Goal: Information Seeking & Learning: Learn about a topic

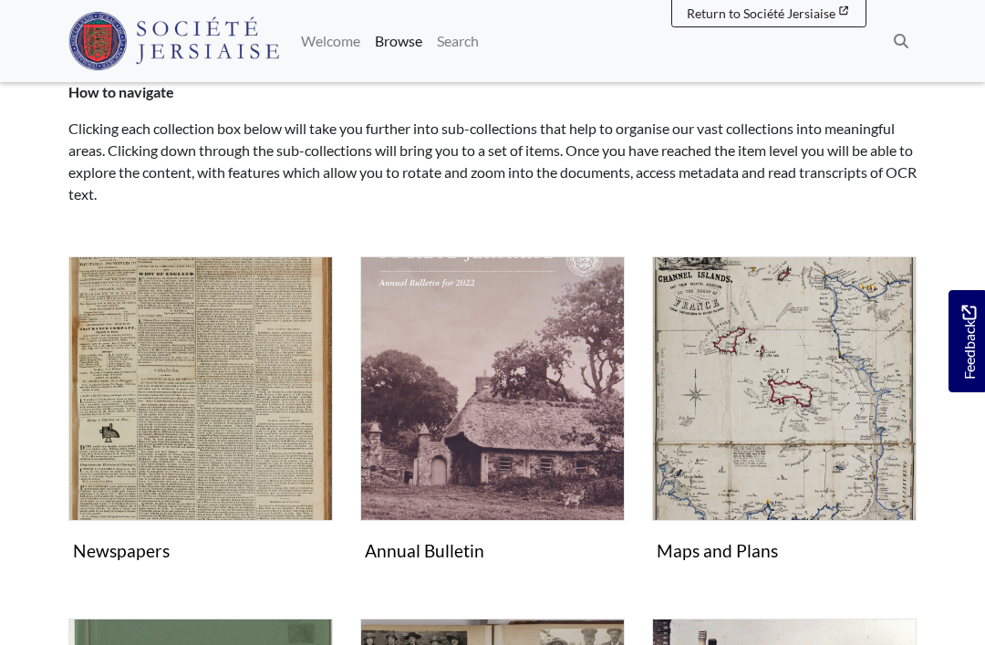
scroll to position [182, 0]
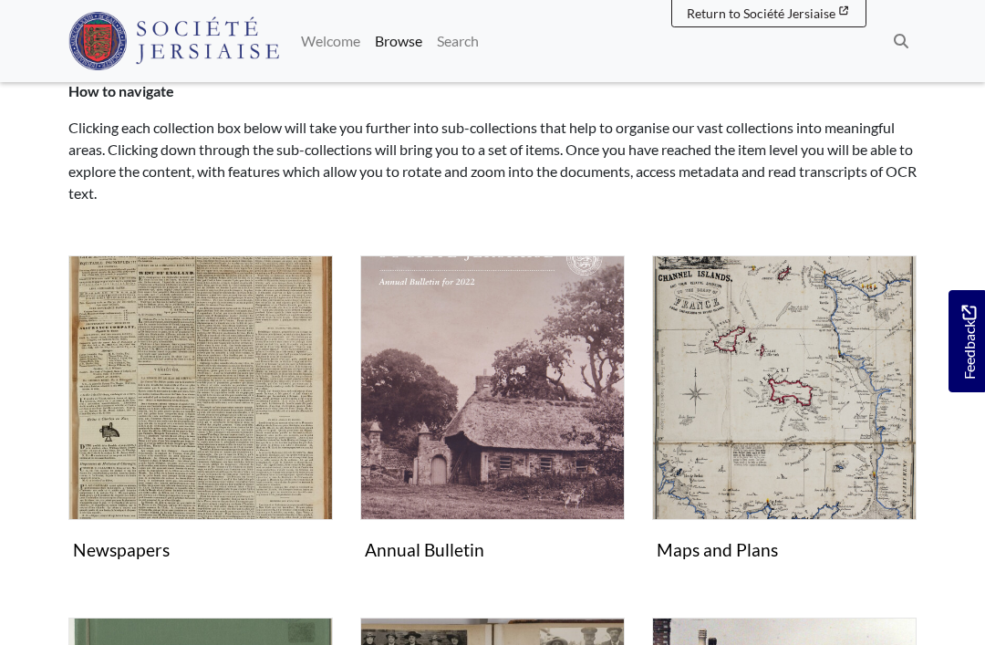
click at [104, 558] on figure "Newspapers Collection" at bounding box center [200, 411] width 265 height 313
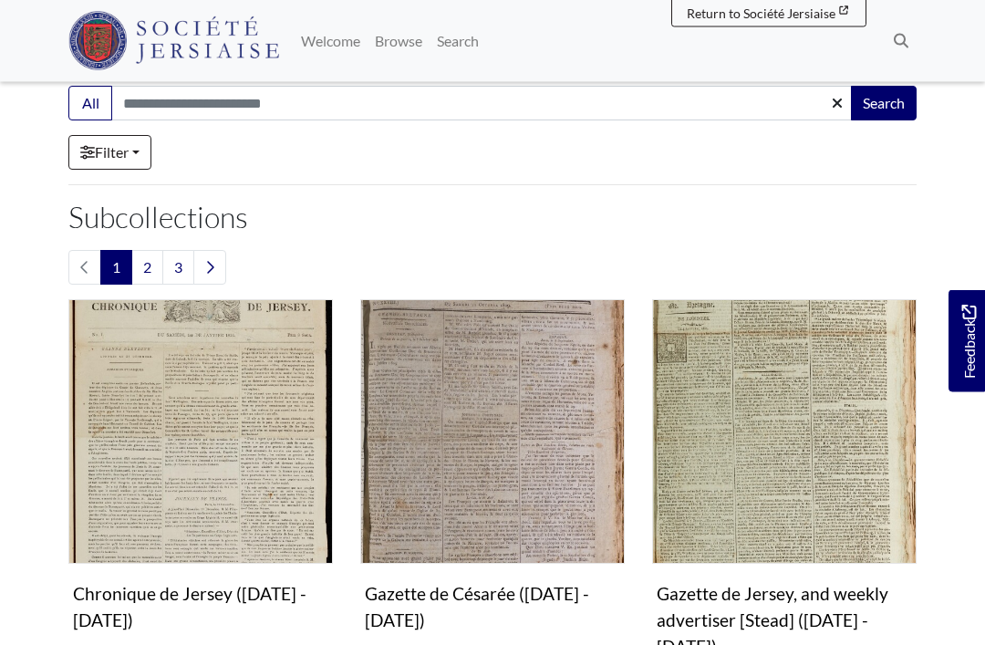
scroll to position [401, 0]
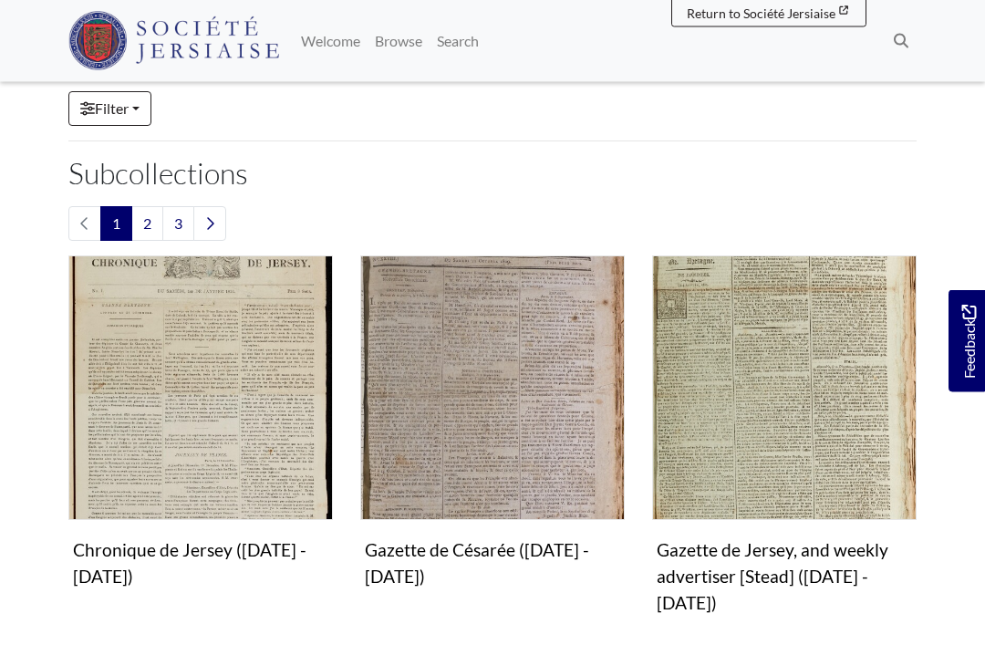
click at [110, 569] on figure "Chronique de Jersey (1814 - 1959) Collection" at bounding box center [200, 425] width 265 height 339
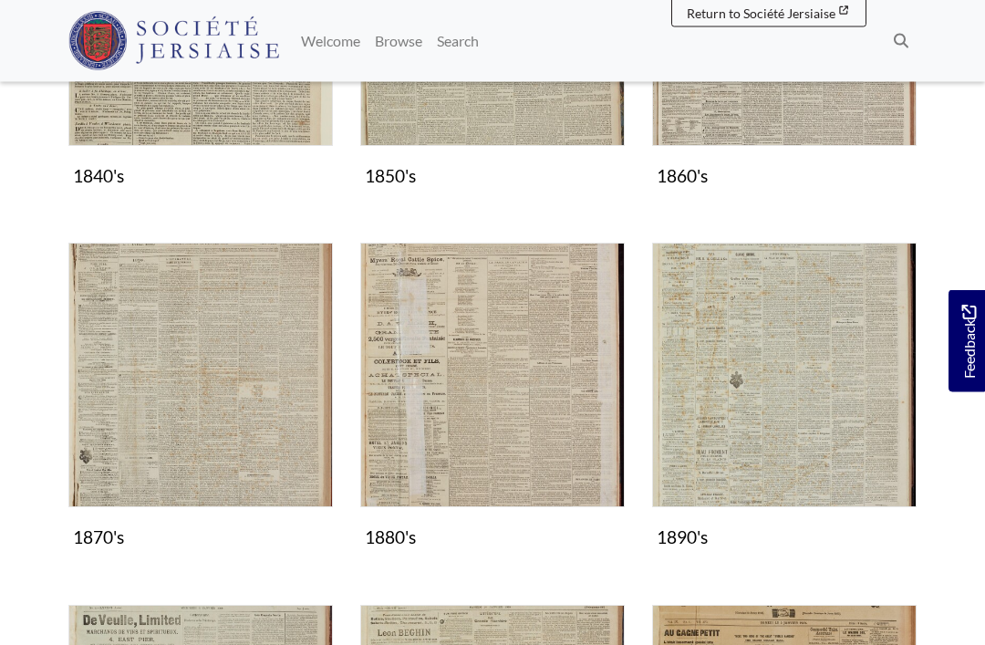
scroll to position [1083, 0]
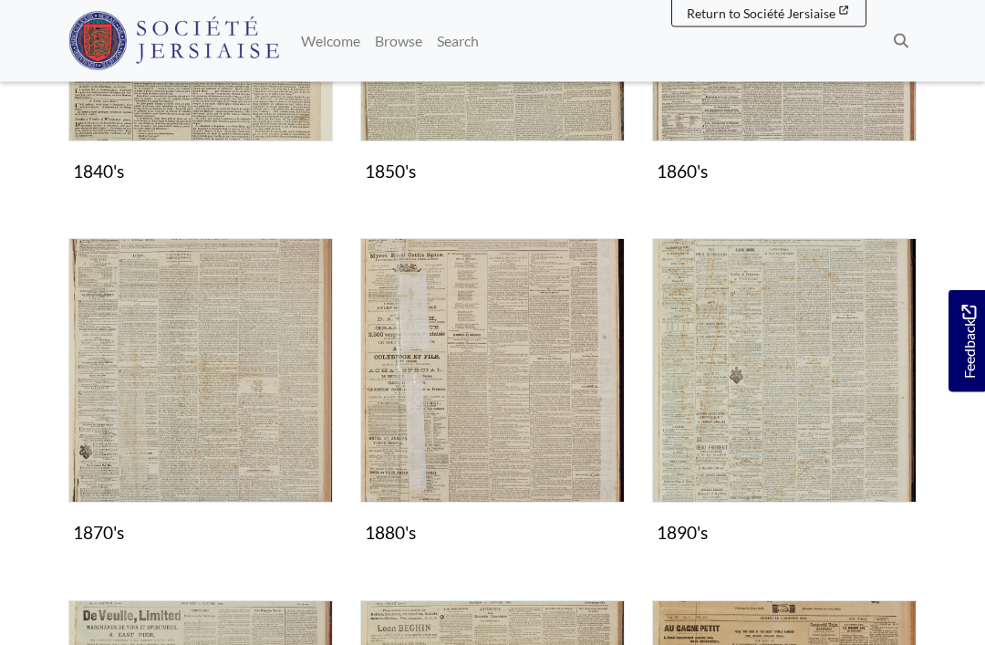
click at [120, 483] on img "Subcollection" at bounding box center [200, 371] width 265 height 265
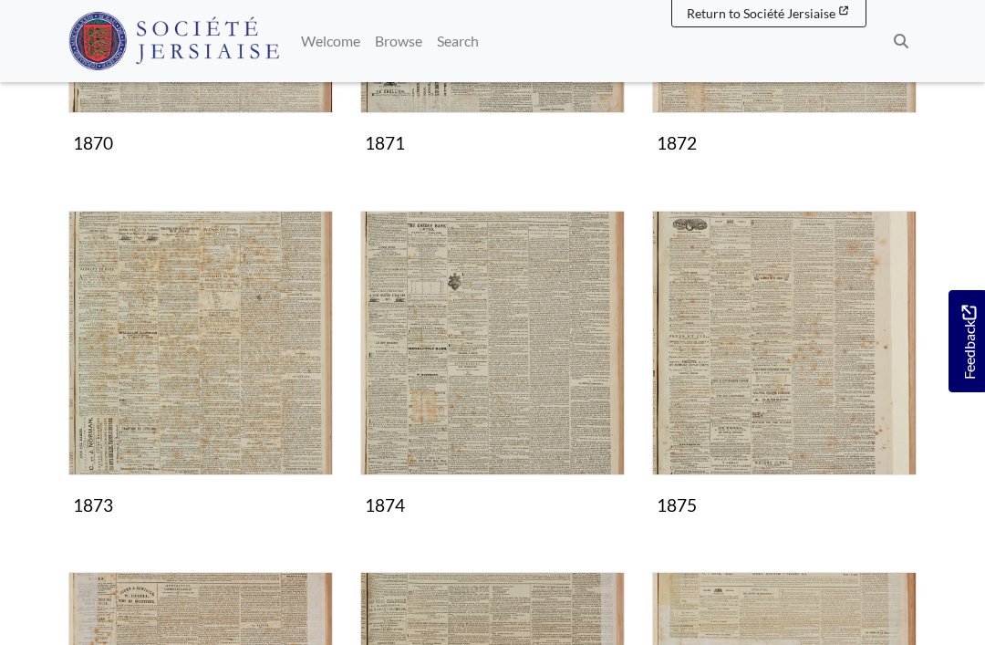
scroll to position [547, 0]
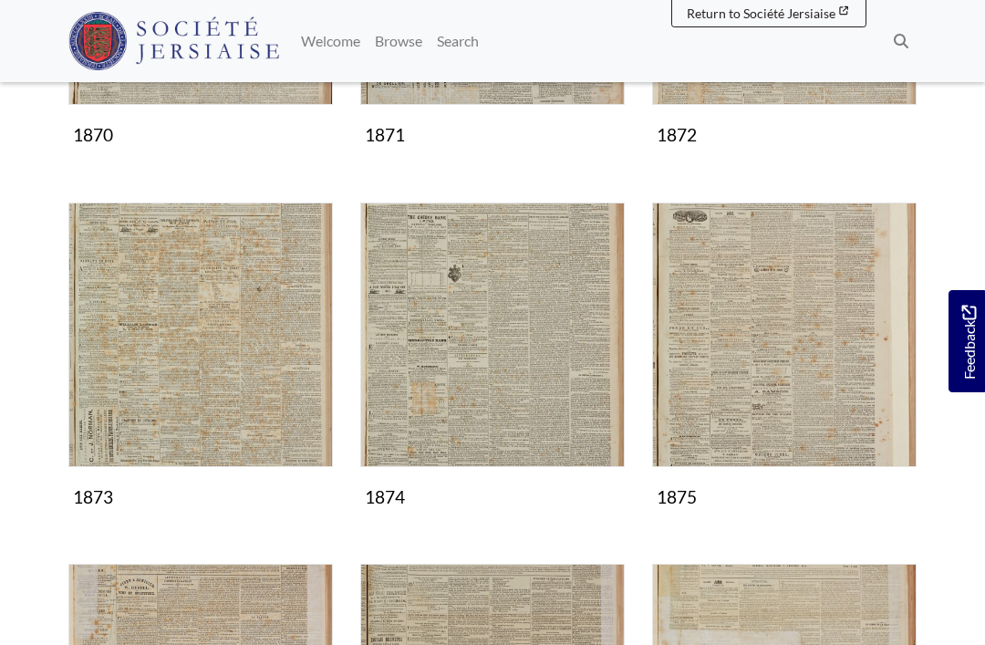
click at [107, 421] on img "Subcollection" at bounding box center [200, 335] width 265 height 265
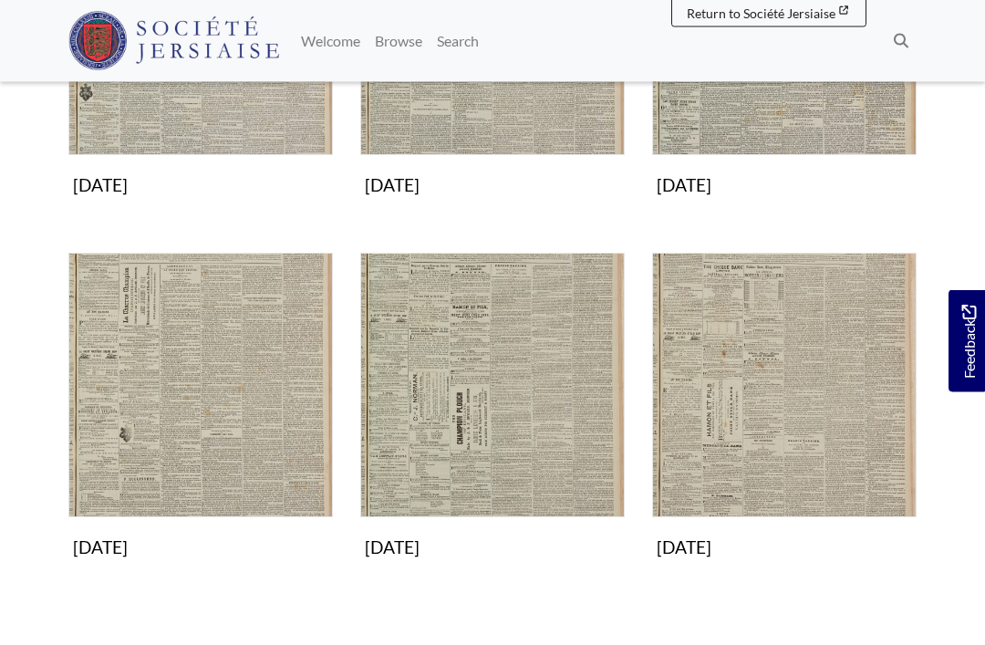
scroll to position [1281, 0]
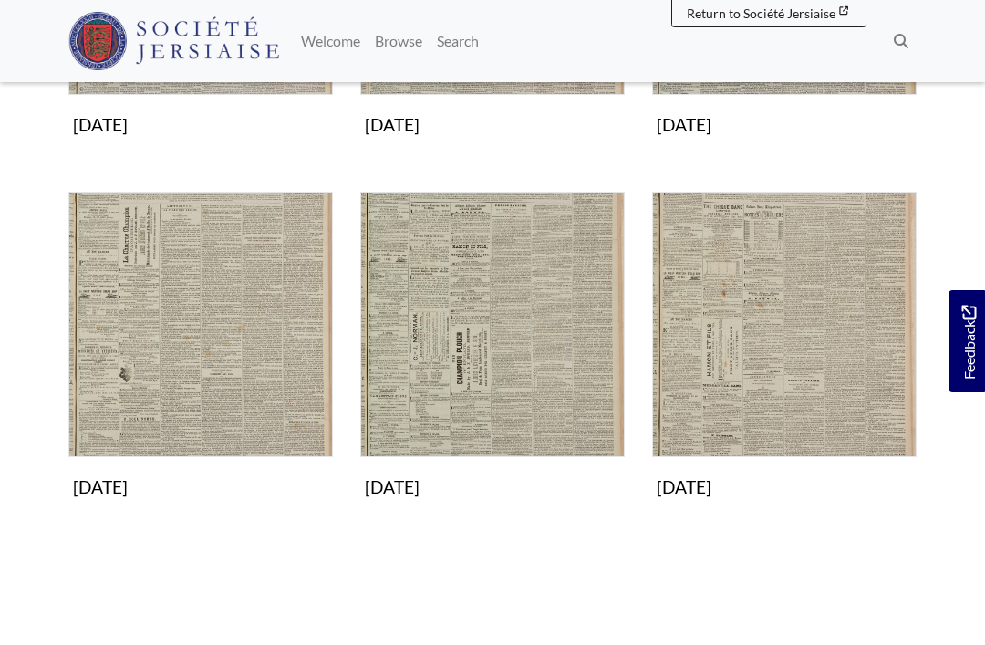
click at [528, 358] on img "Subcollection" at bounding box center [492, 325] width 265 height 265
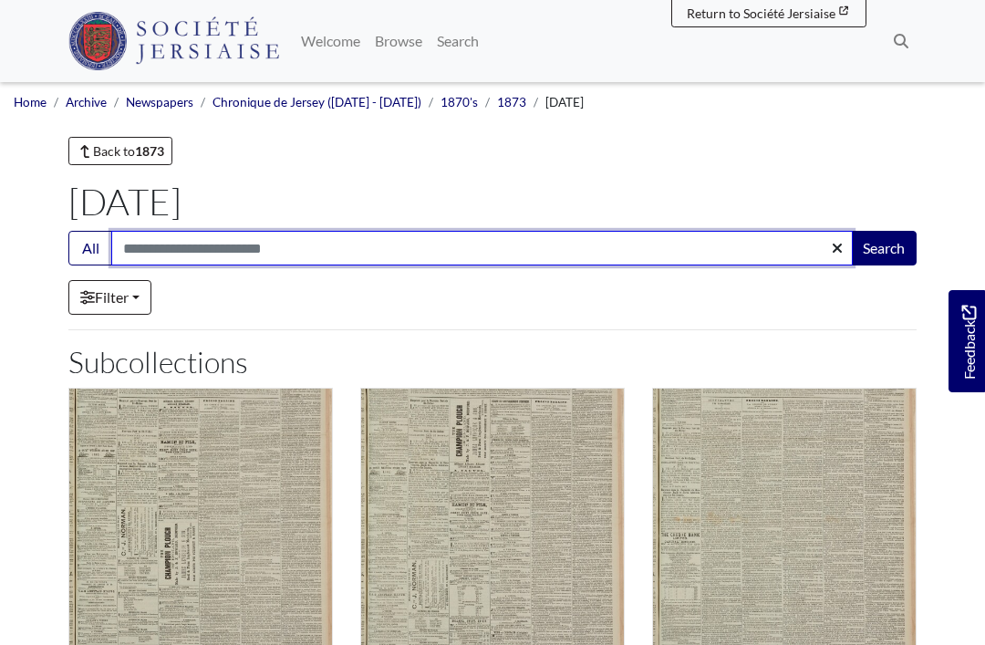
click at [593, 245] on input "Search:" at bounding box center [482, 248] width 742 height 35
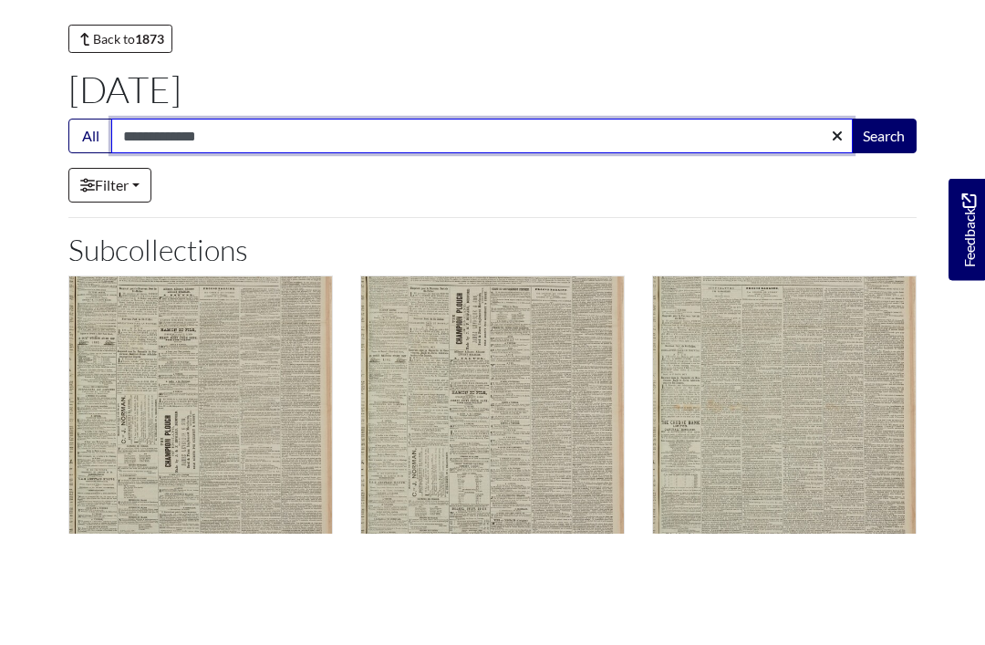
type input "**********"
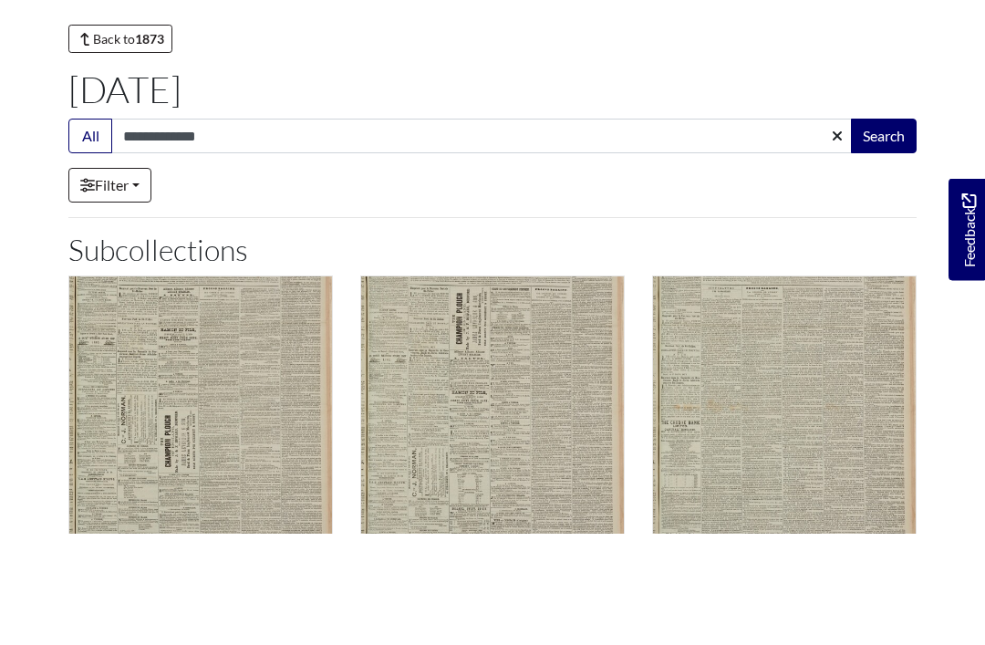
click at [900, 231] on button "Search" at bounding box center [884, 248] width 66 height 35
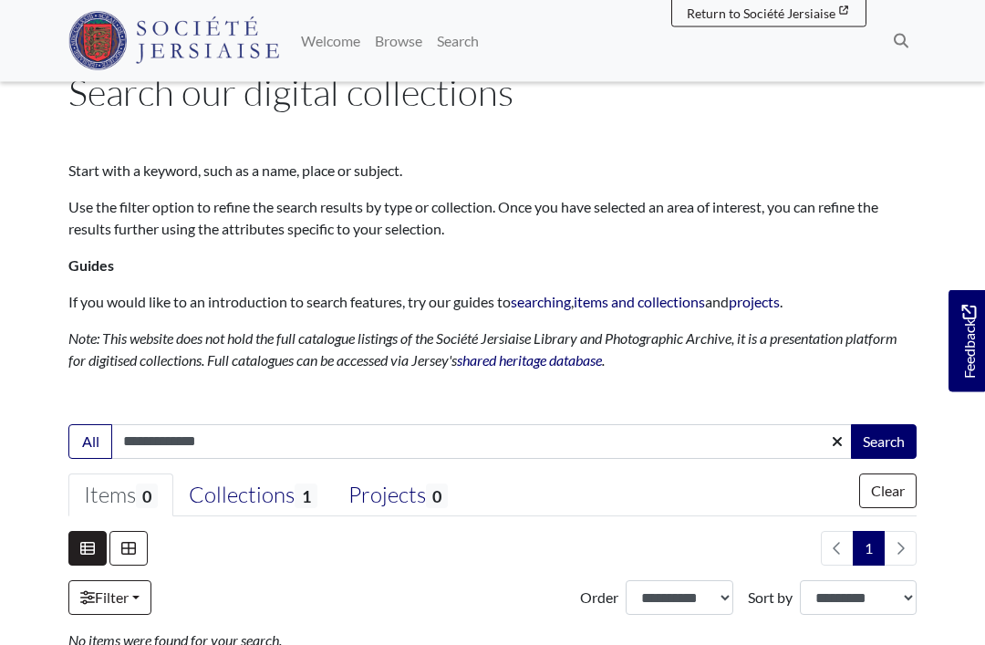
scroll to position [67, 0]
click at [245, 447] on input "**********" at bounding box center [482, 441] width 742 height 35
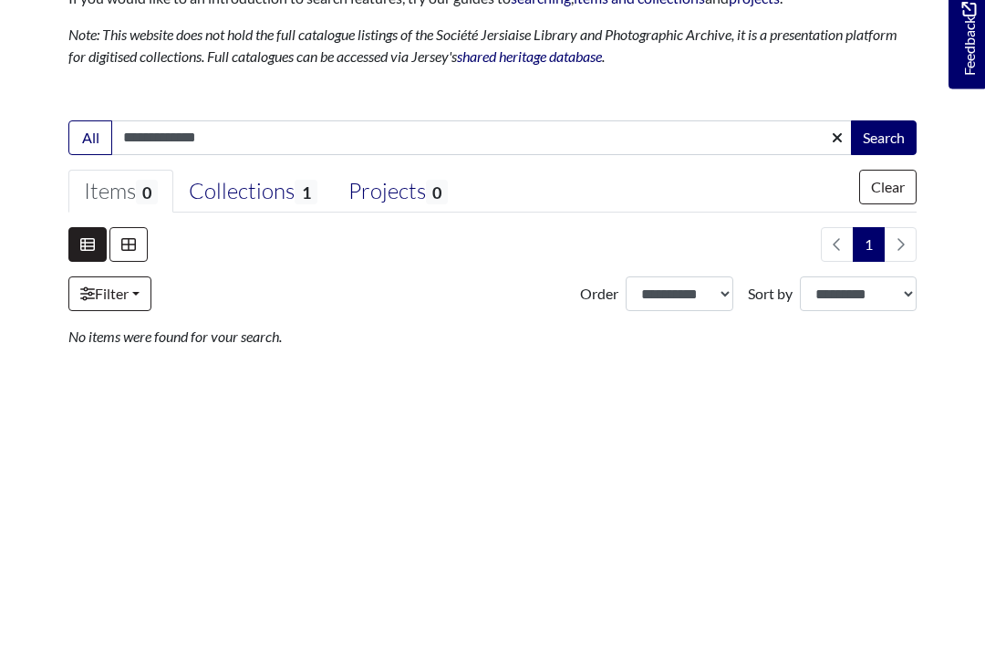
click at [901, 474] on button "Clear" at bounding box center [888, 491] width 57 height 35
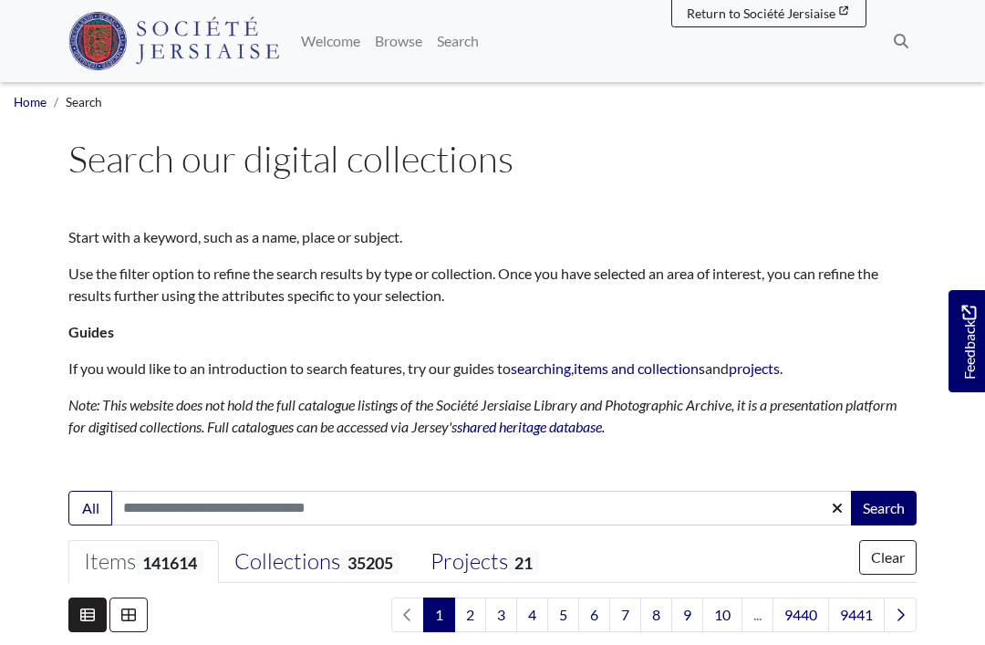
click at [31, 99] on link "Home" at bounding box center [30, 102] width 33 height 15
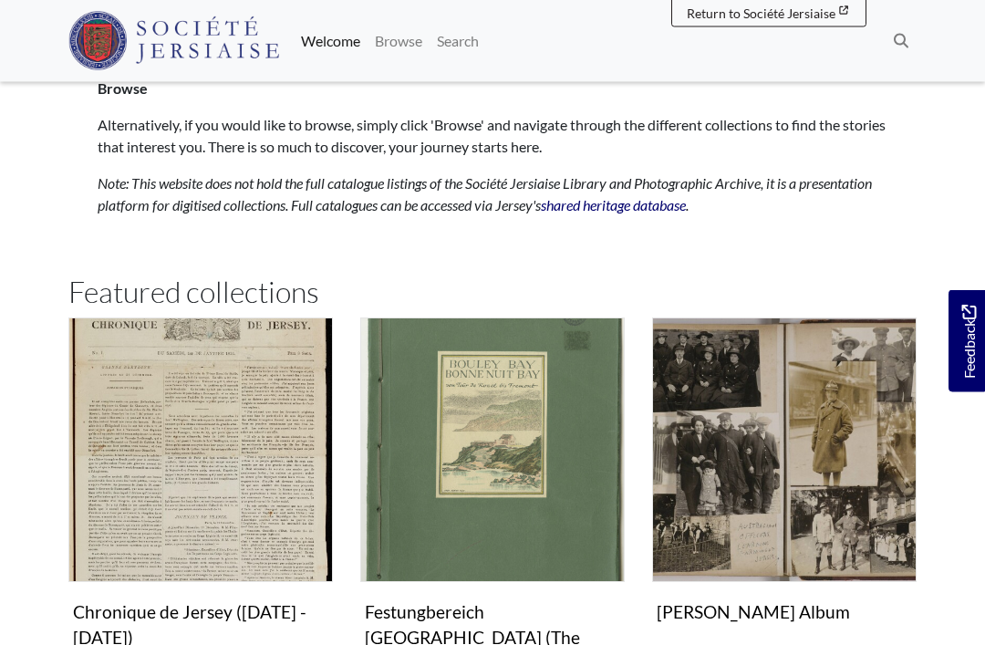
scroll to position [849, 0]
click at [144, 487] on img "Subcollection" at bounding box center [200, 450] width 265 height 265
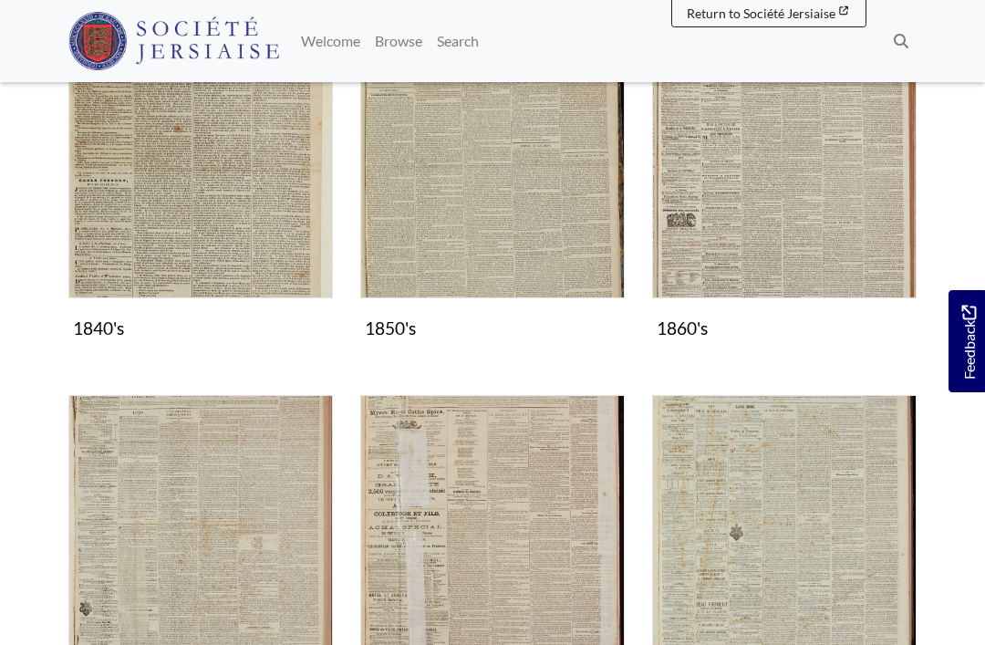
scroll to position [932, 0]
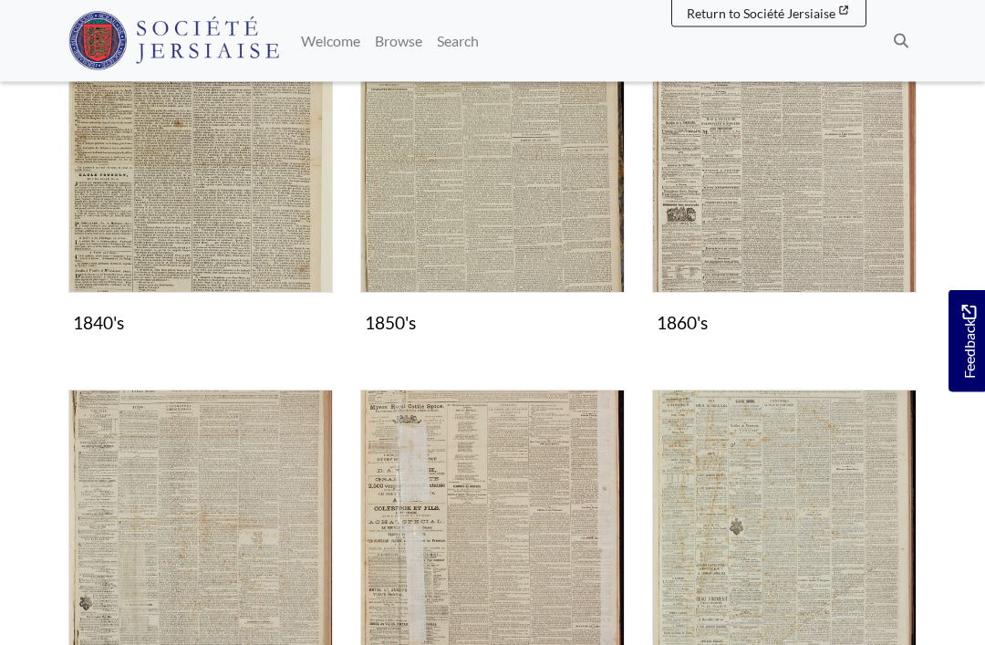
click at [123, 558] on img "Subcollection" at bounding box center [200, 523] width 265 height 265
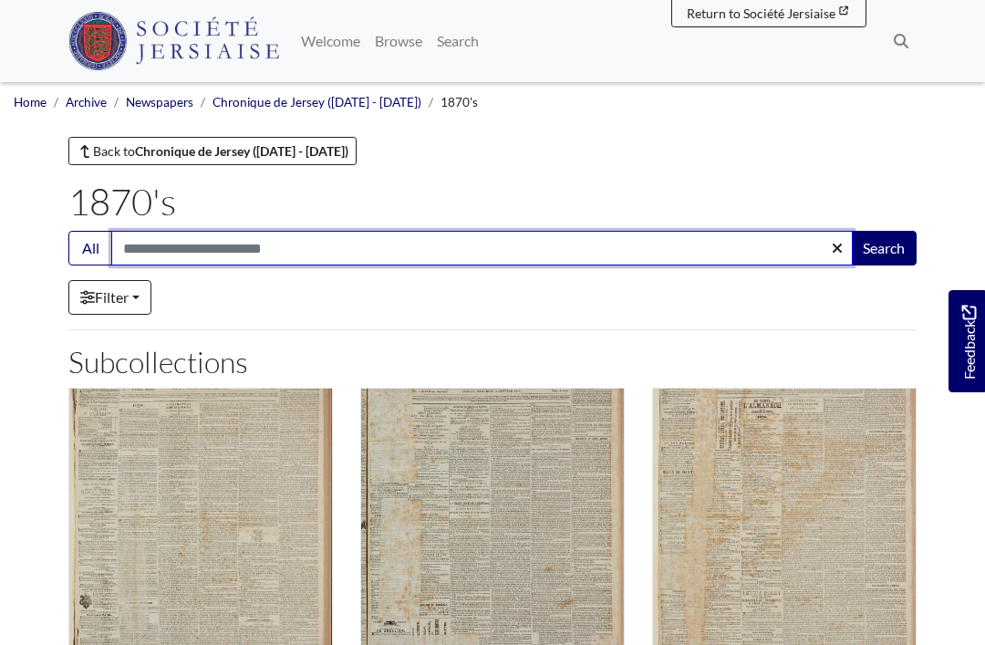
click at [164, 254] on input "Search:" at bounding box center [482, 248] width 742 height 35
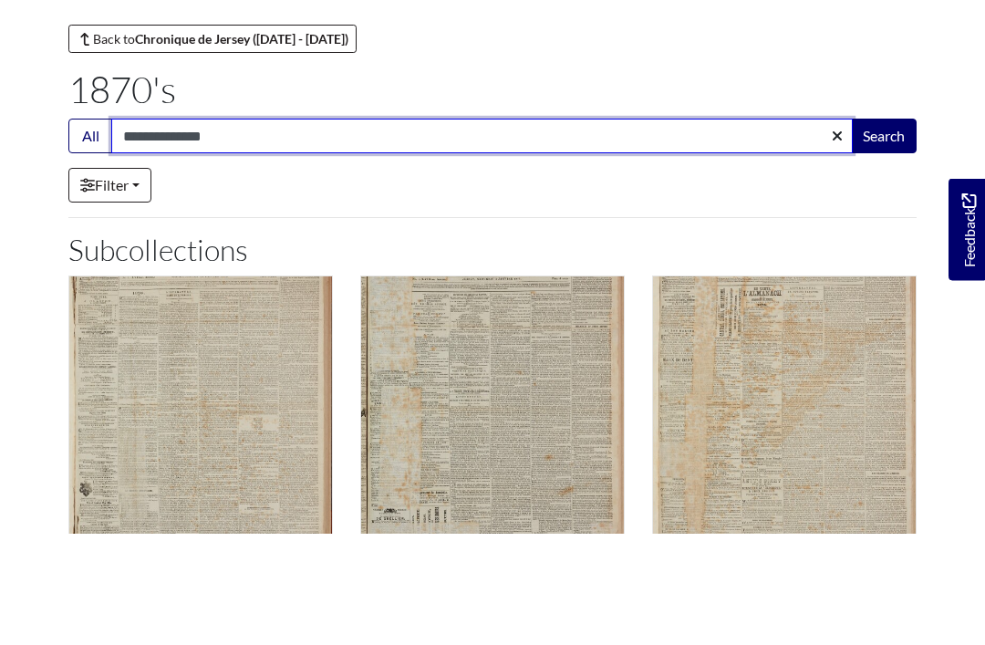
type input "**********"
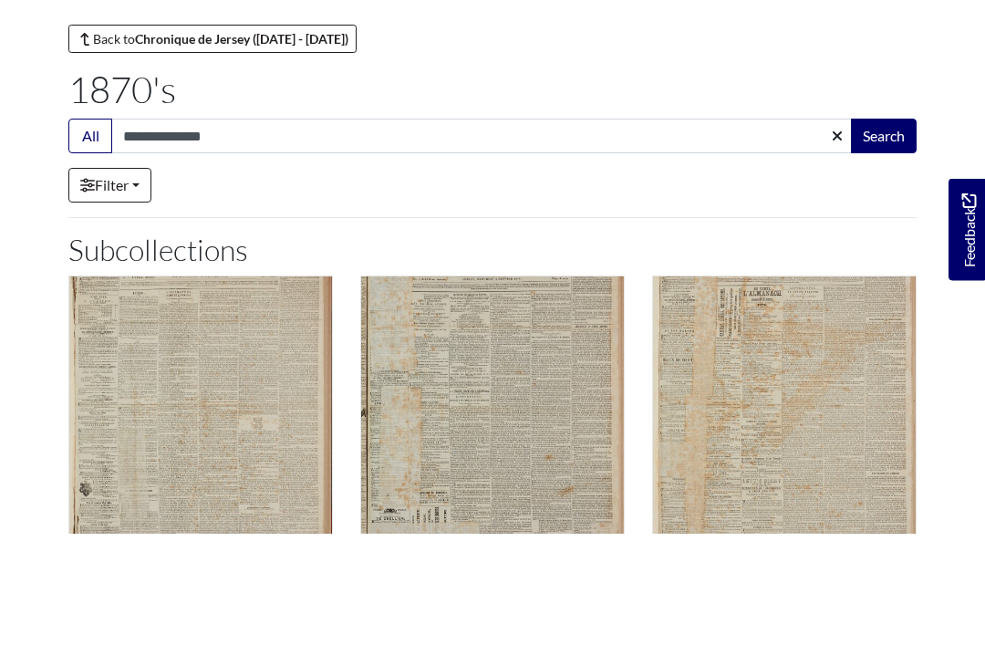
click at [880, 231] on button "Search" at bounding box center [884, 248] width 66 height 35
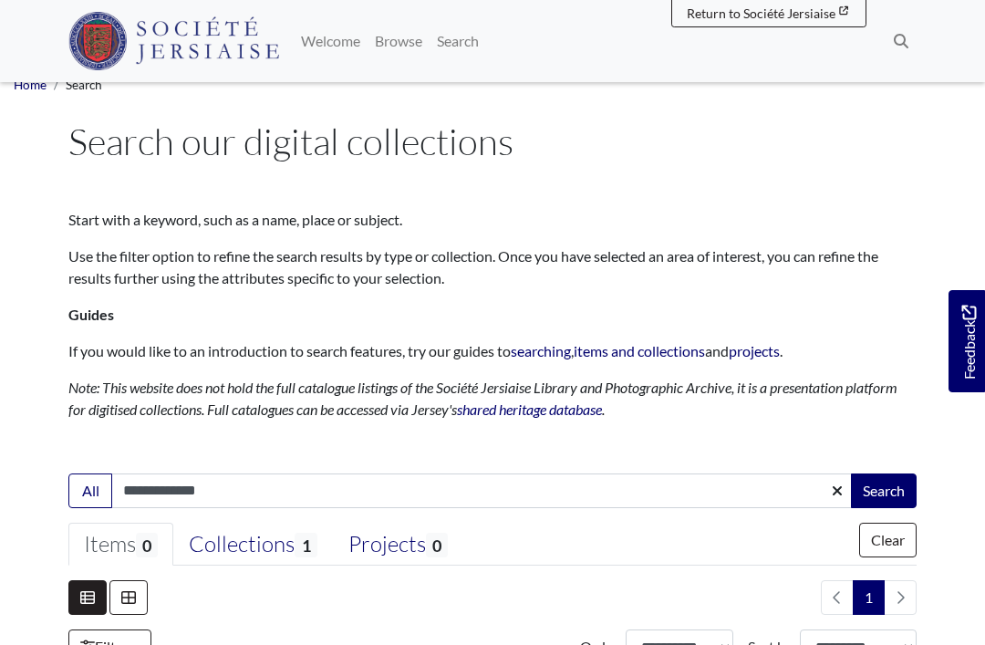
scroll to position [33, 0]
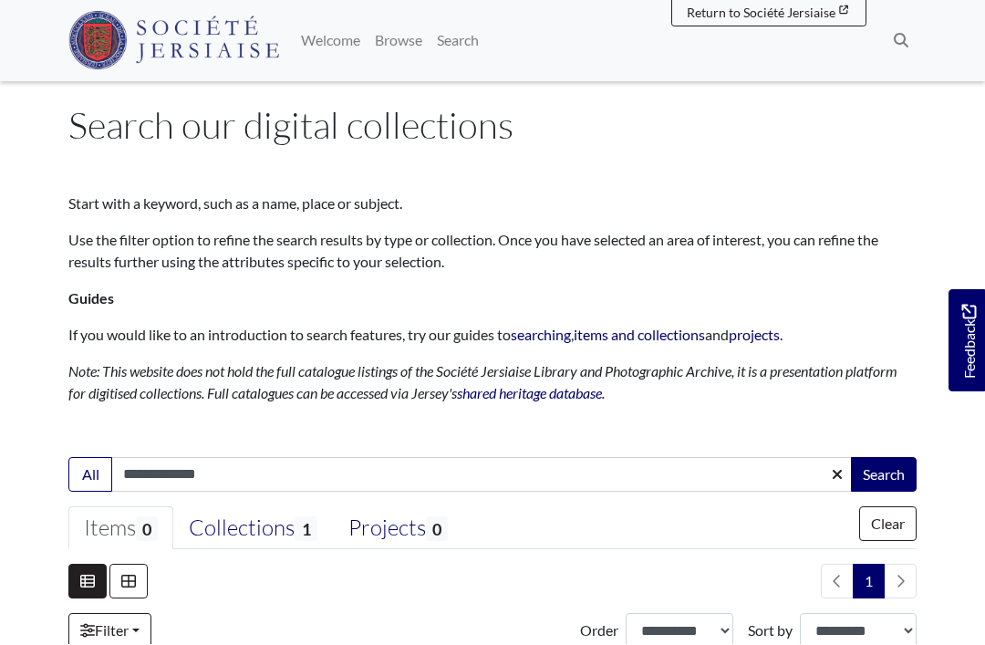
click at [832, 479] on icon "button" at bounding box center [837, 475] width 11 height 15
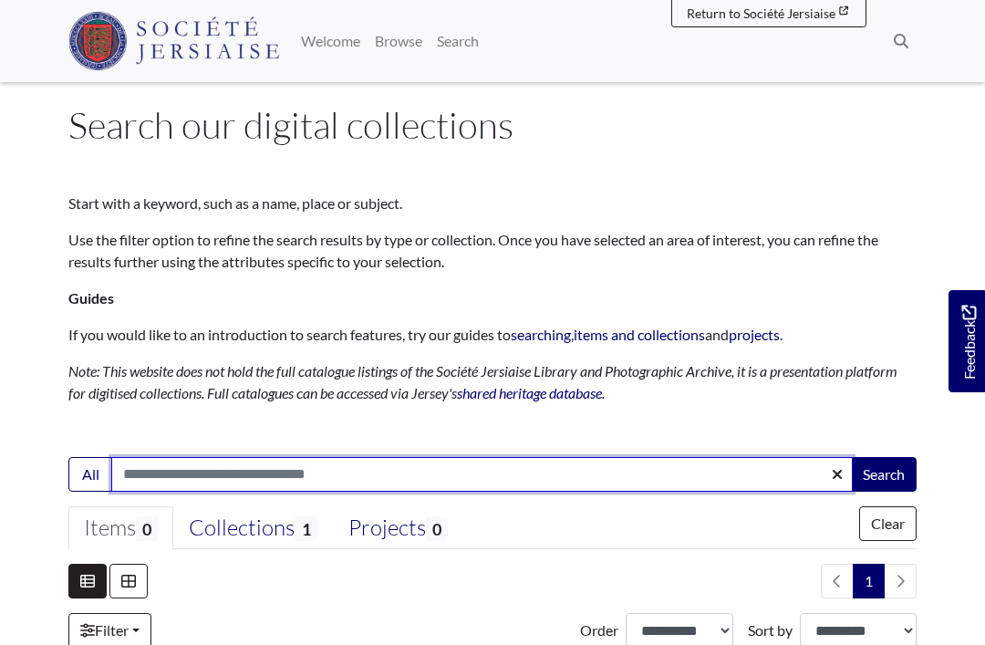
click at [458, 469] on input "Search:" at bounding box center [482, 474] width 742 height 35
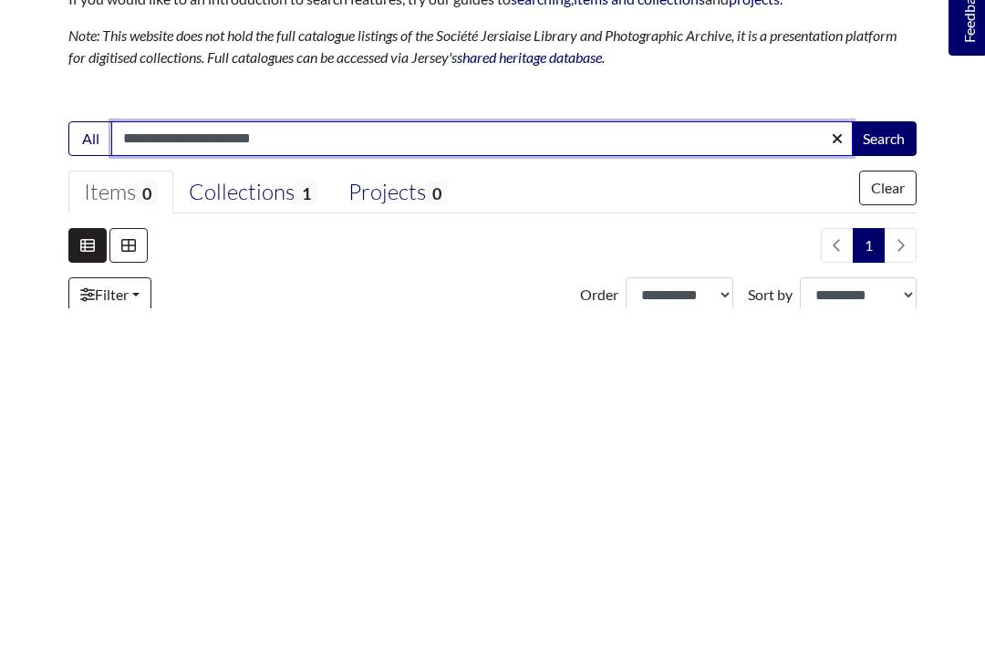
type input "**********"
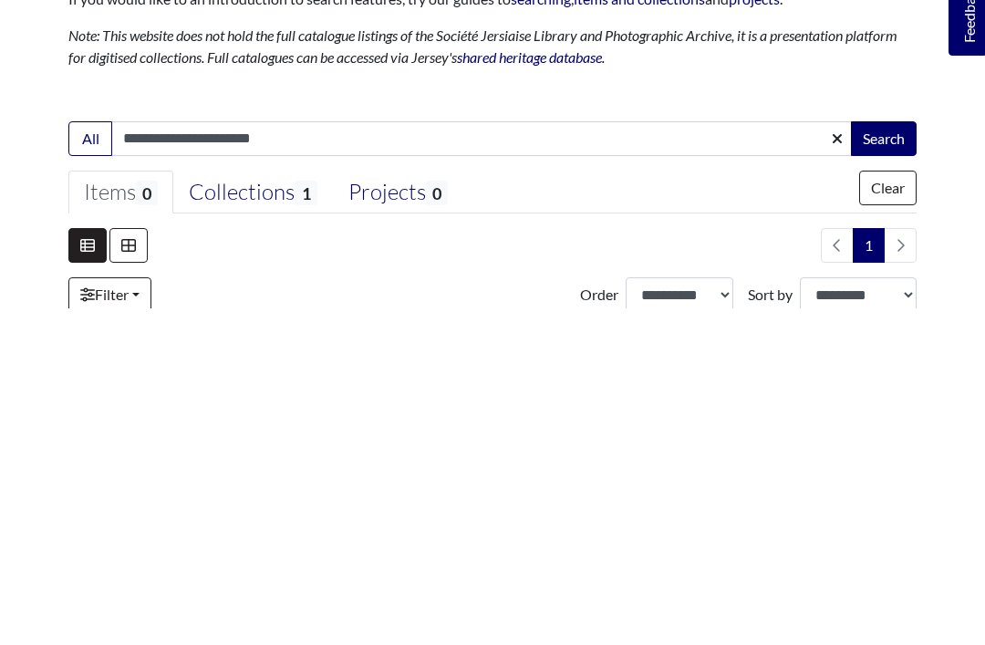
click at [891, 458] on button "Search" at bounding box center [884, 475] width 66 height 35
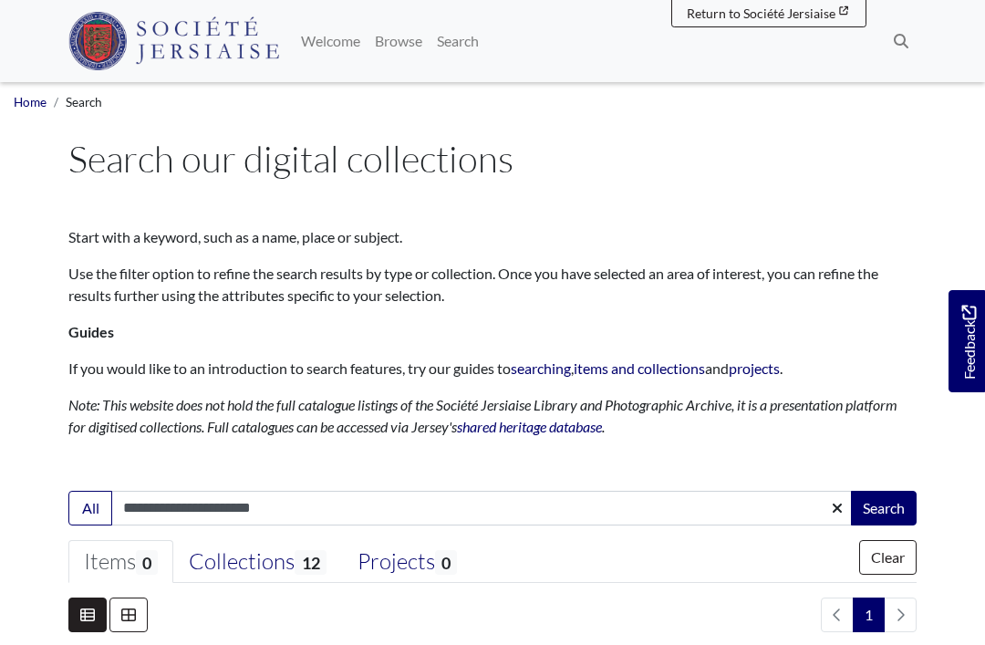
click at [305, 512] on input "**********" at bounding box center [482, 508] width 742 height 35
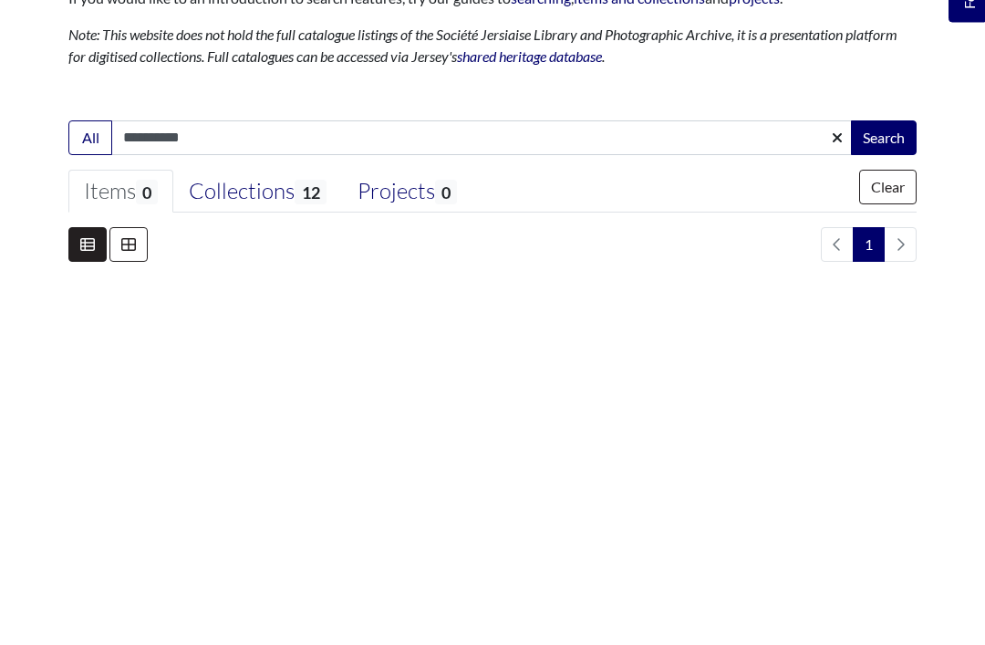
type input "**********"
click at [889, 491] on button "Search" at bounding box center [884, 508] width 66 height 35
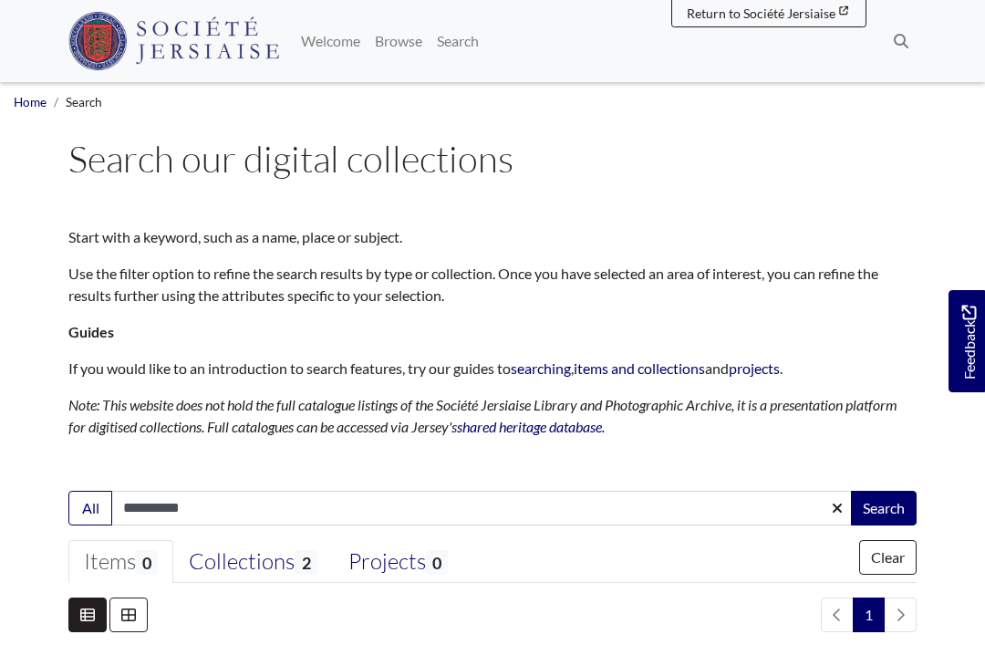
click at [94, 103] on span "Search" at bounding box center [84, 102] width 36 height 15
click at [38, 102] on link "Home" at bounding box center [30, 102] width 33 height 15
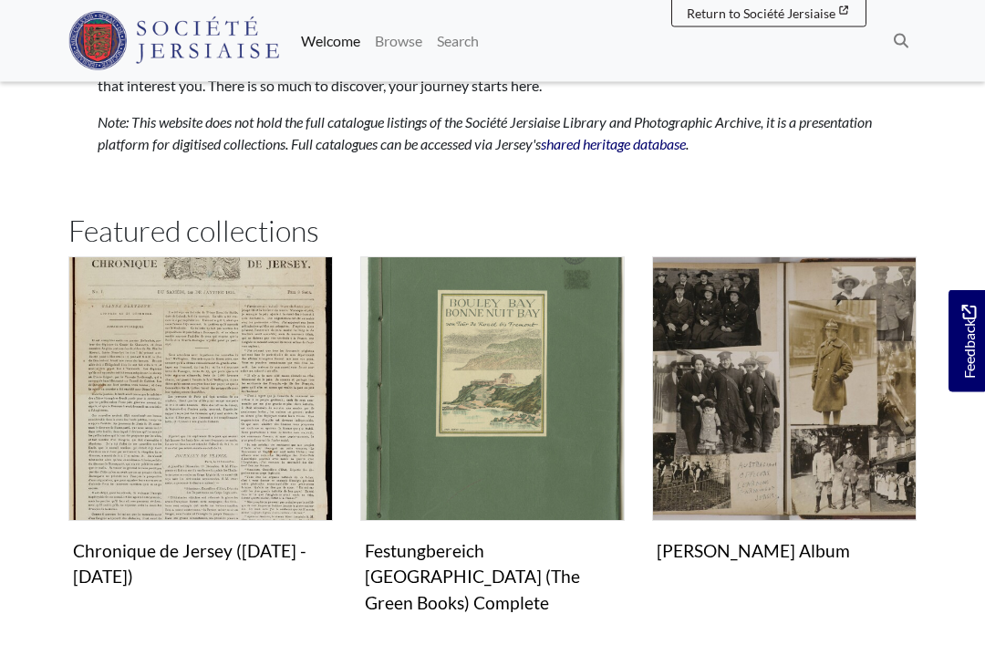
scroll to position [913, 0]
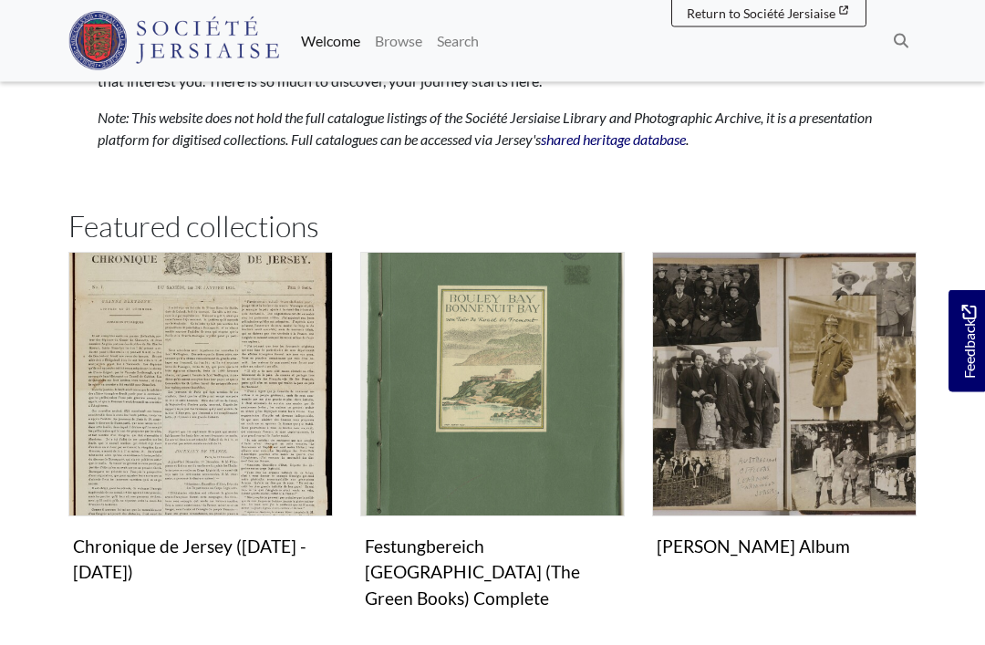
click at [262, 432] on img "Subcollection" at bounding box center [200, 385] width 265 height 265
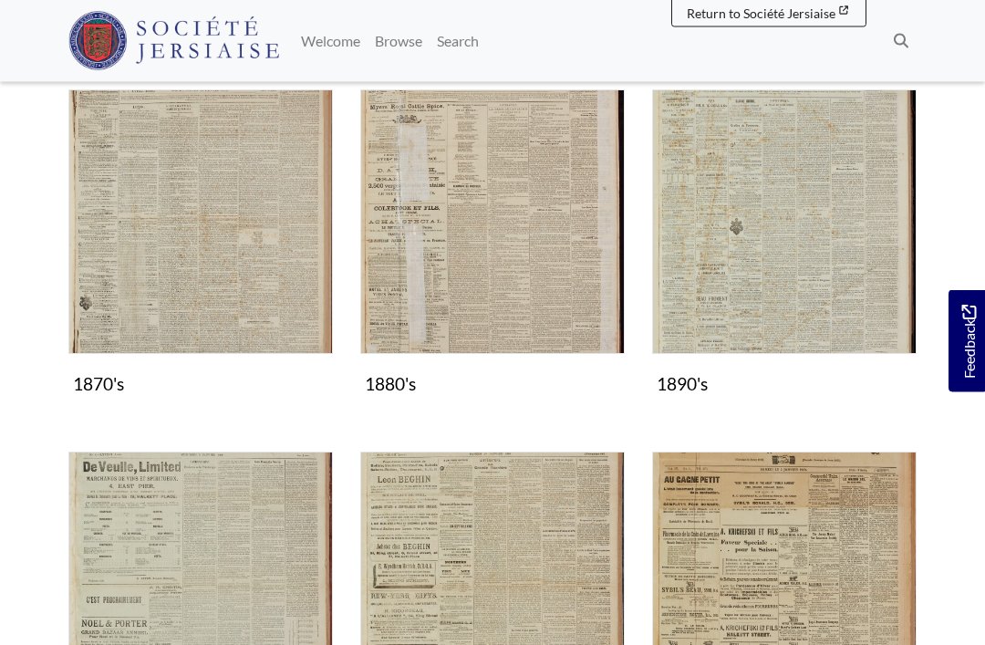
scroll to position [1233, 0]
click at [258, 281] on img "Subcollection" at bounding box center [200, 221] width 265 height 265
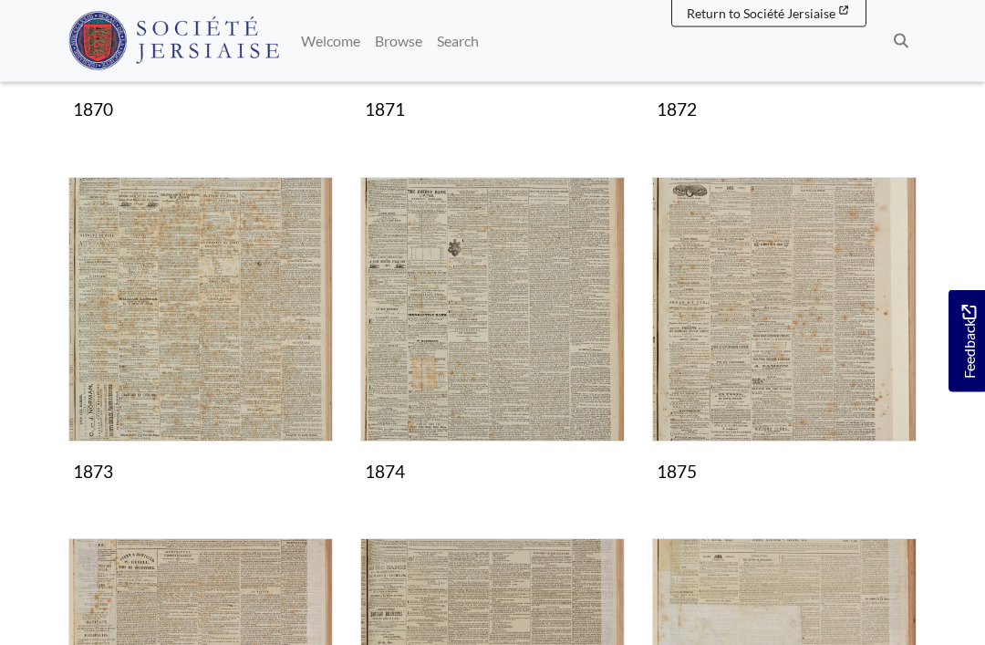
scroll to position [576, 0]
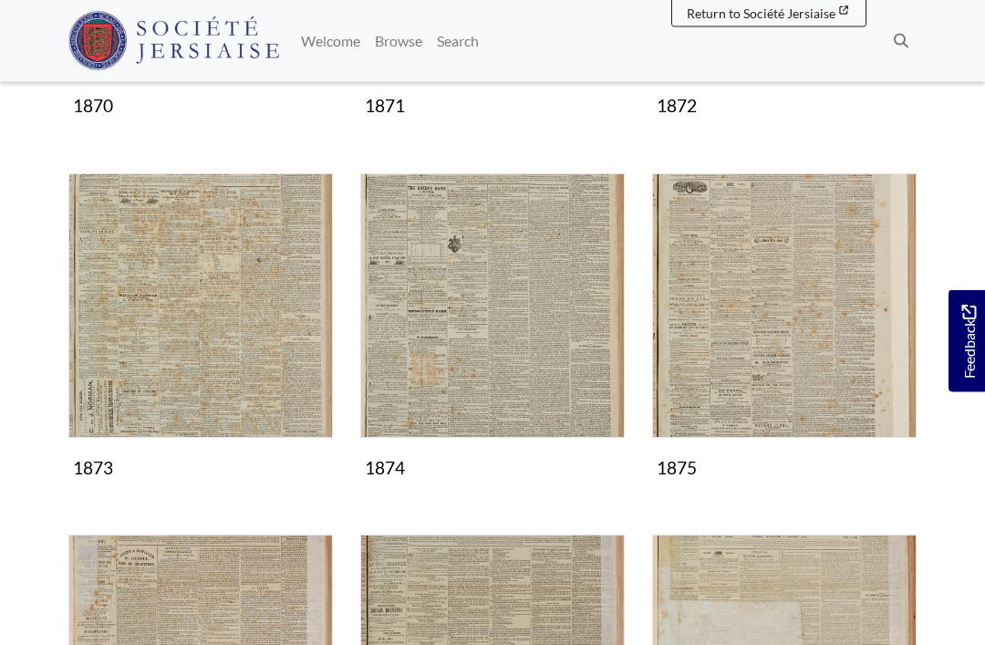
click at [230, 366] on img "Subcollection" at bounding box center [200, 306] width 265 height 265
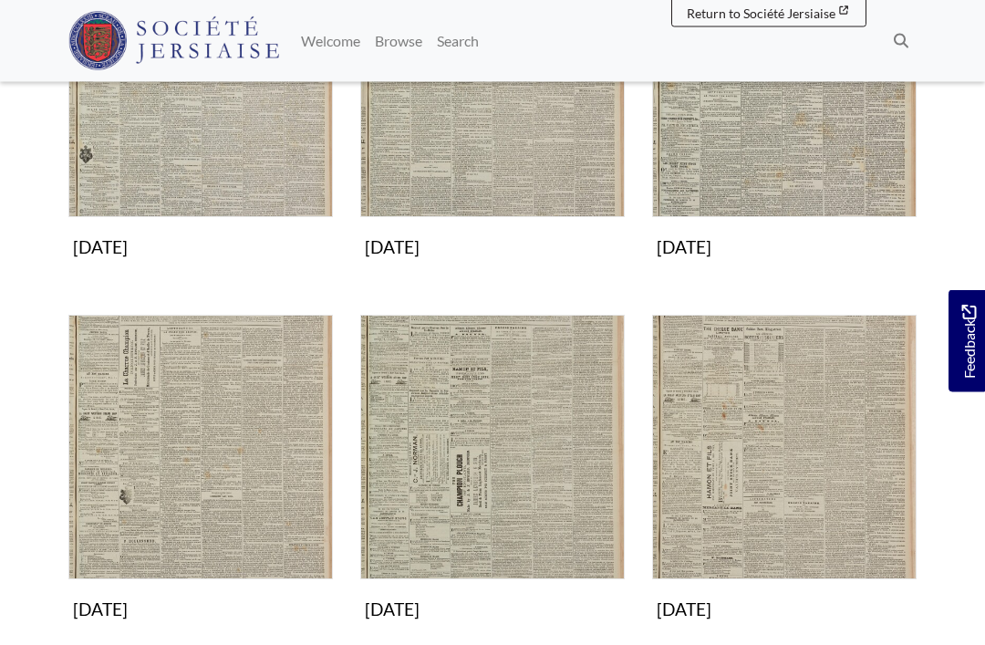
scroll to position [1159, 0]
click at [255, 484] on img "Subcollection" at bounding box center [200, 447] width 265 height 265
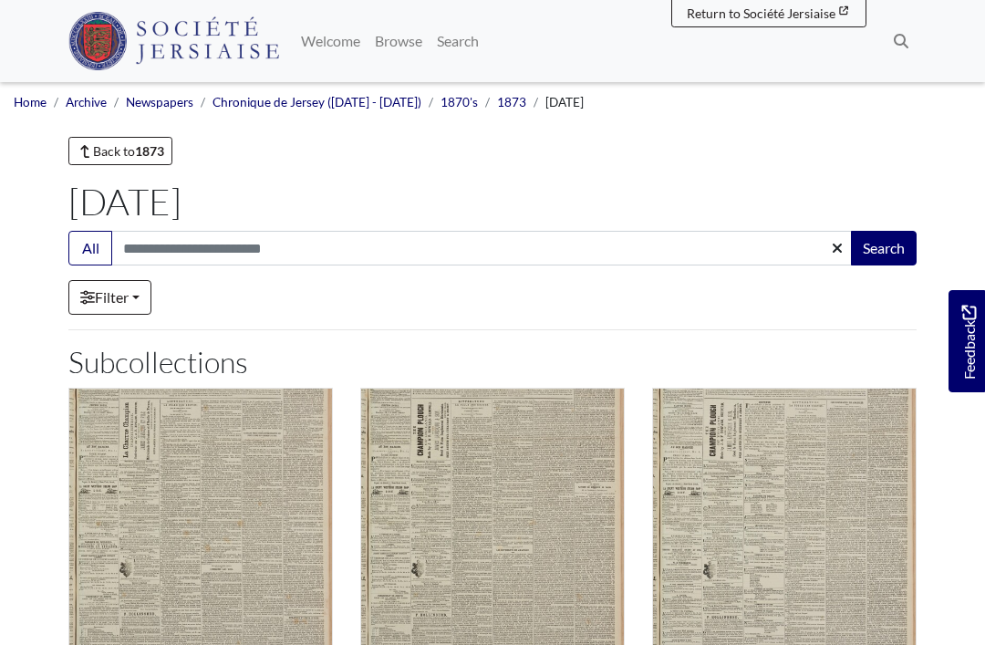
click at [276, 545] on img "Subcollection" at bounding box center [200, 520] width 265 height 265
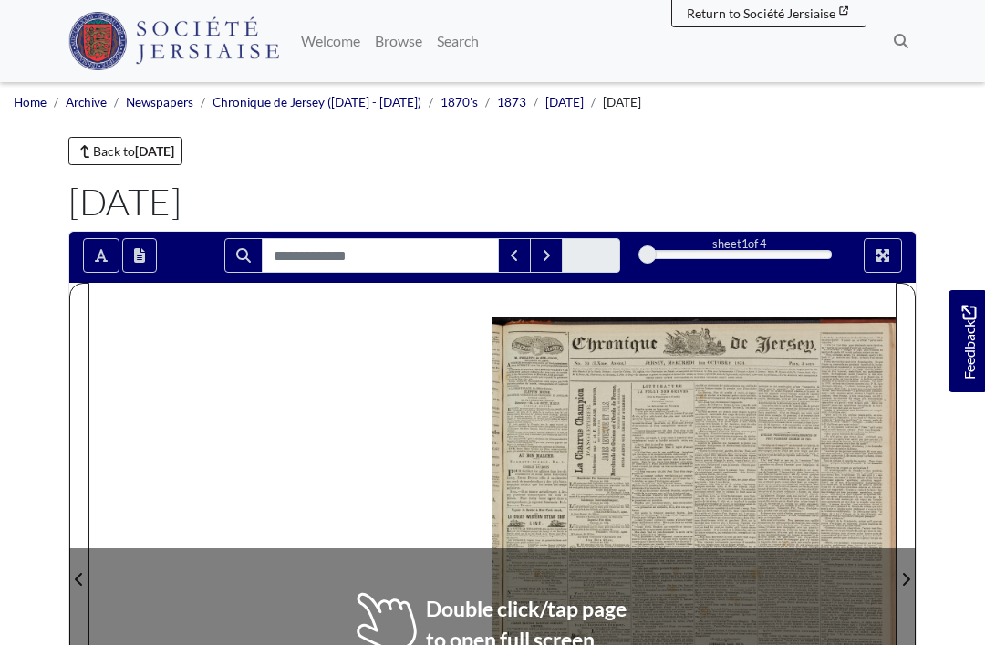
click at [909, 579] on icon "Next Page" at bounding box center [906, 579] width 7 height 13
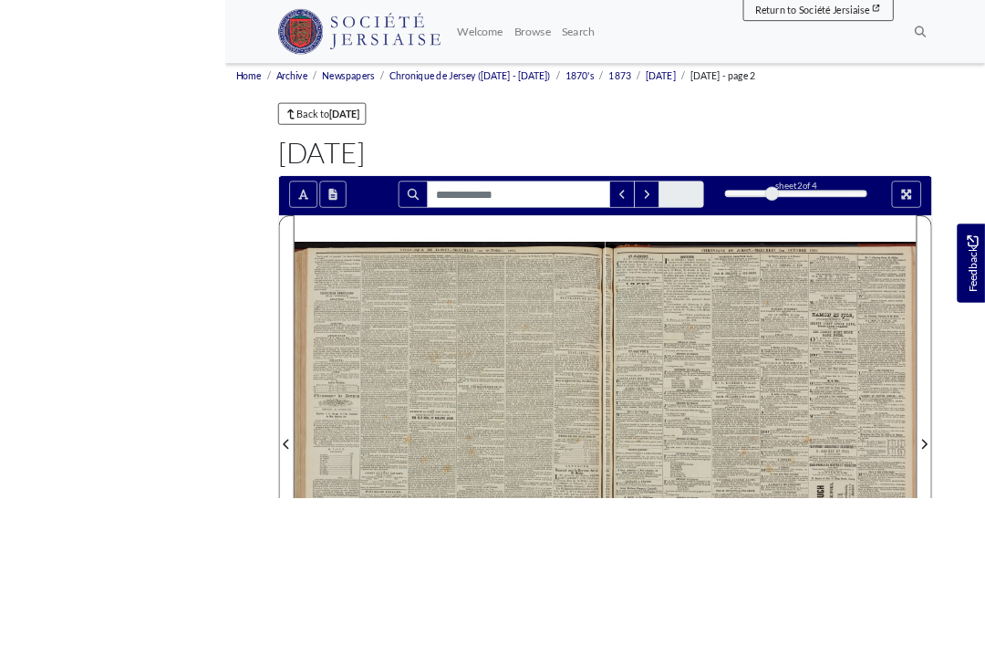
scroll to position [135, 0]
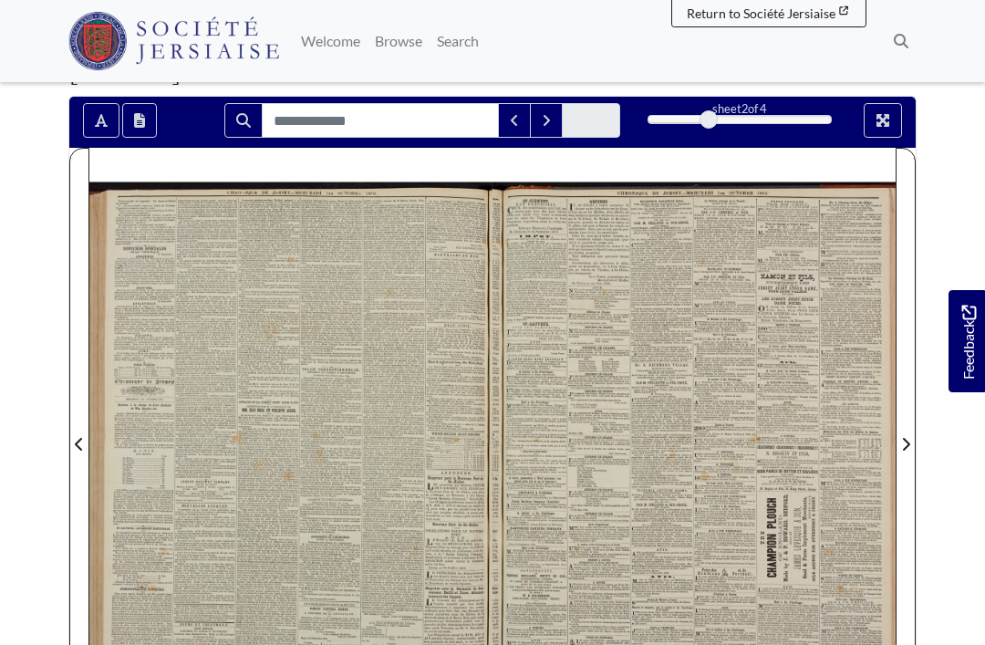
click at [910, 437] on icon "Next Page" at bounding box center [905, 444] width 9 height 15
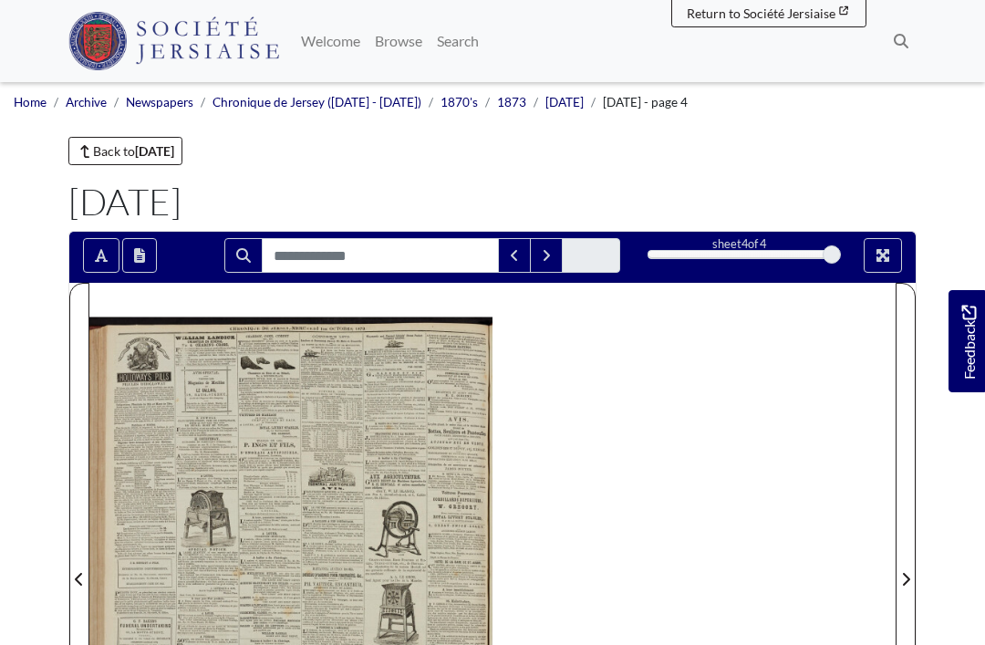
click at [567, 104] on link "[DATE]" at bounding box center [565, 102] width 38 height 15
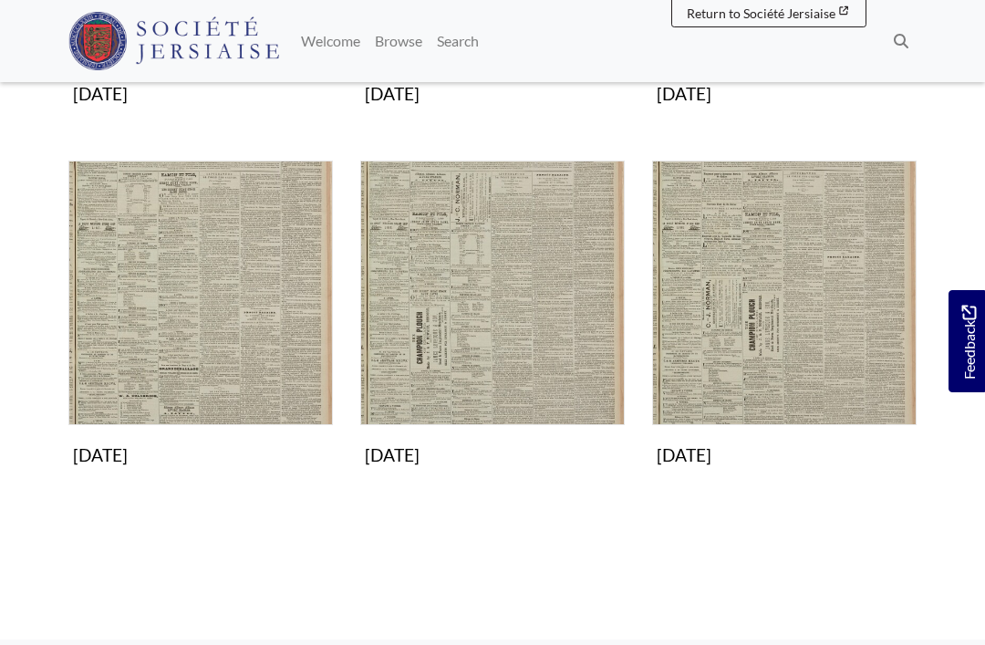
scroll to position [964, 0]
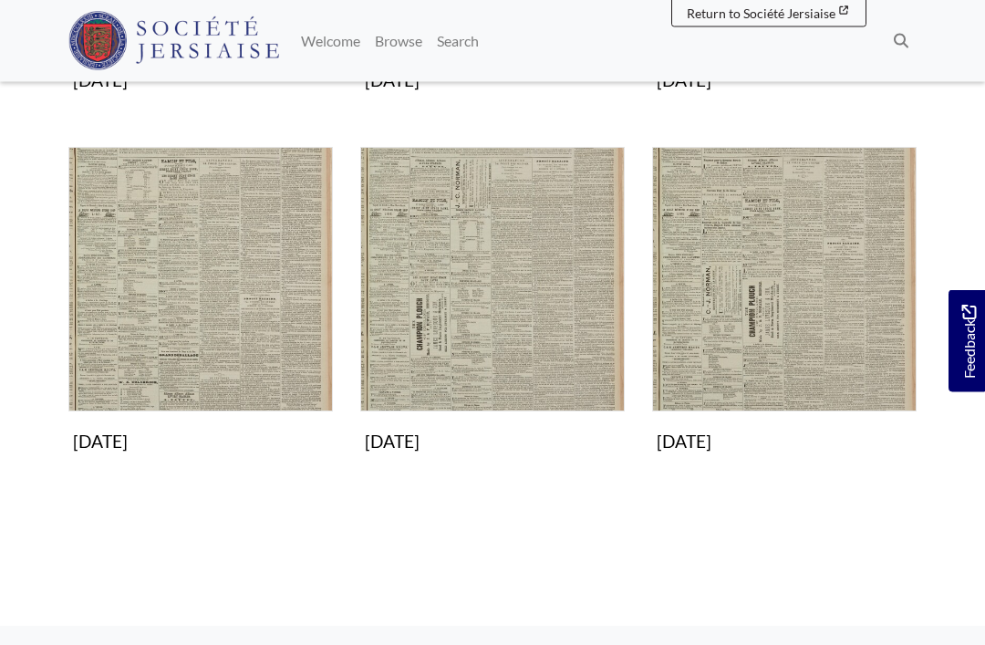
click at [801, 334] on img "Subcollection" at bounding box center [784, 280] width 265 height 265
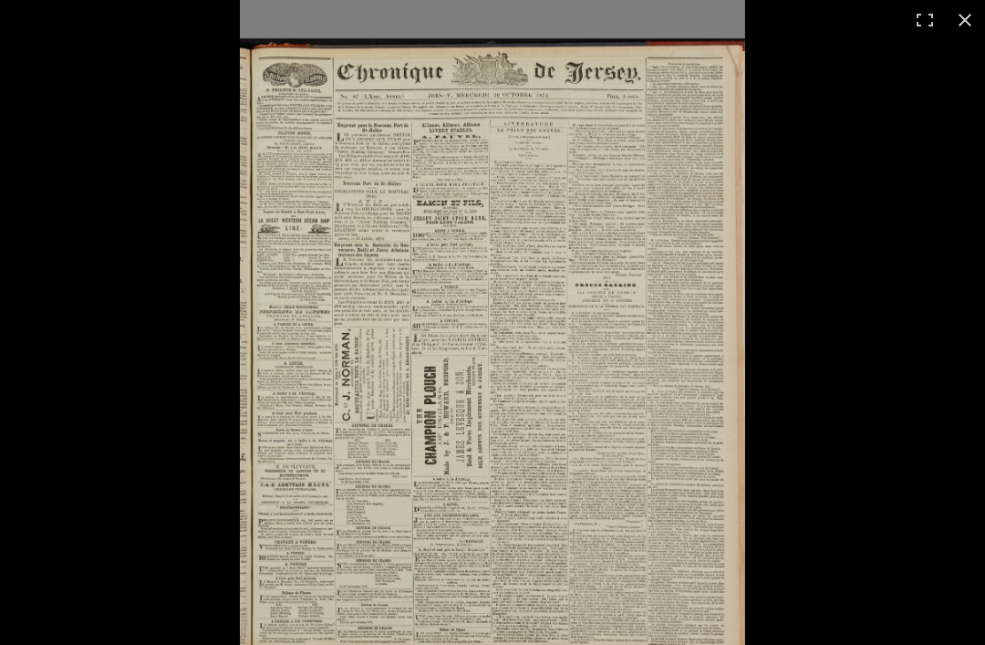
click at [962, 16] on button at bounding box center [965, 20] width 40 height 40
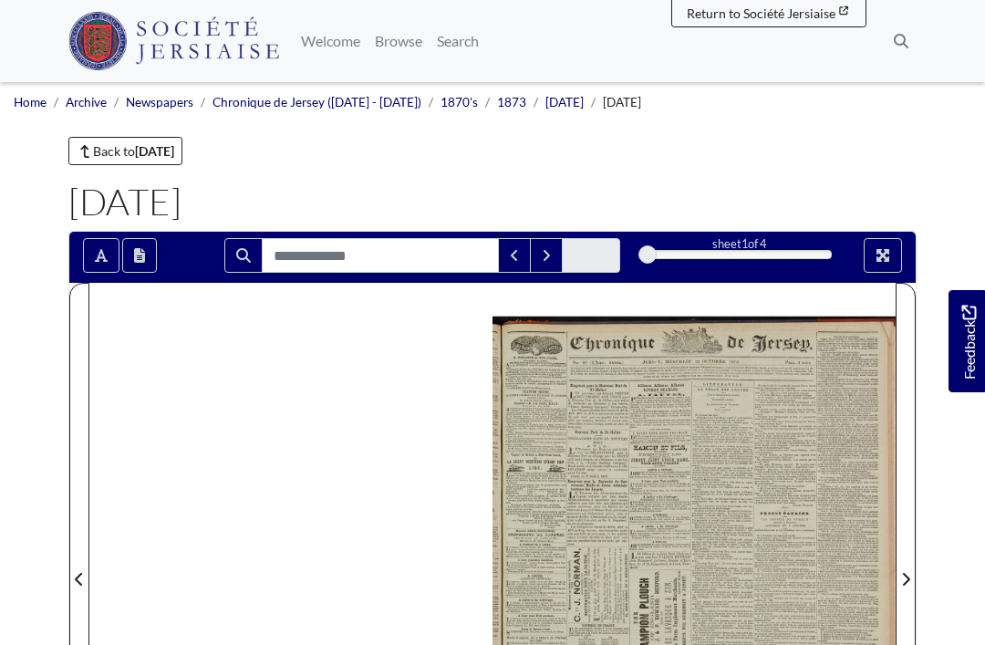
click at [910, 572] on icon "Next Page" at bounding box center [905, 579] width 9 height 15
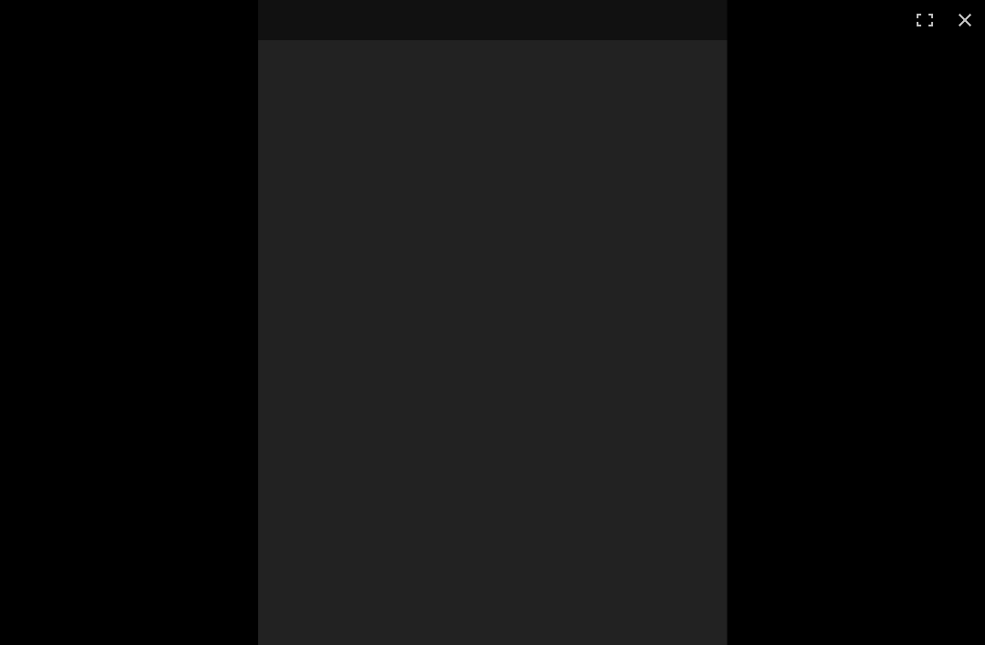
click at [408, 495] on div at bounding box center [492, 322] width 469 height 663
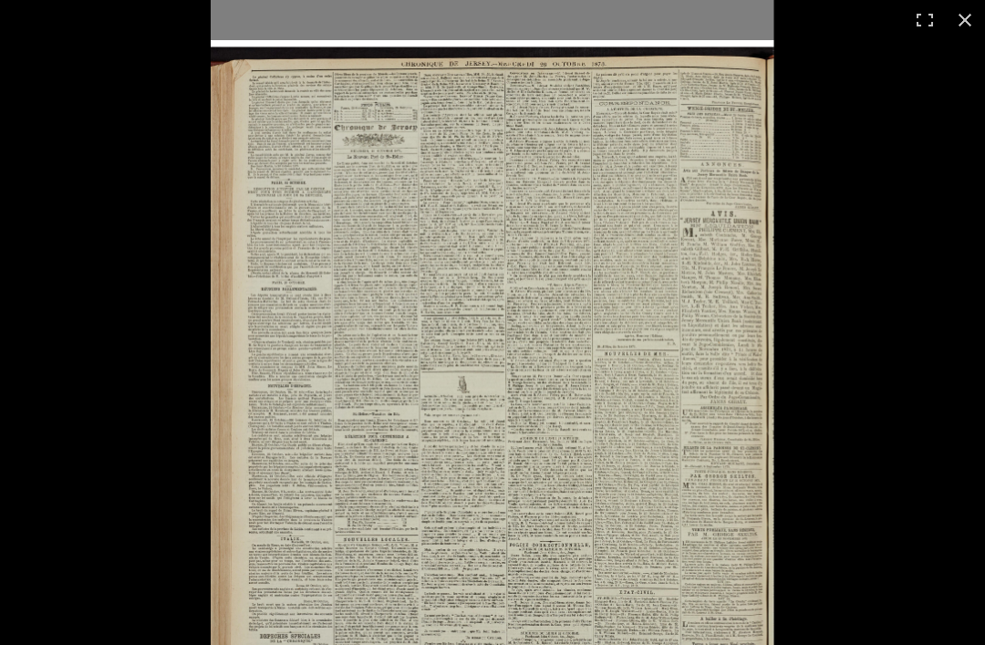
click at [961, 16] on button at bounding box center [965, 20] width 40 height 40
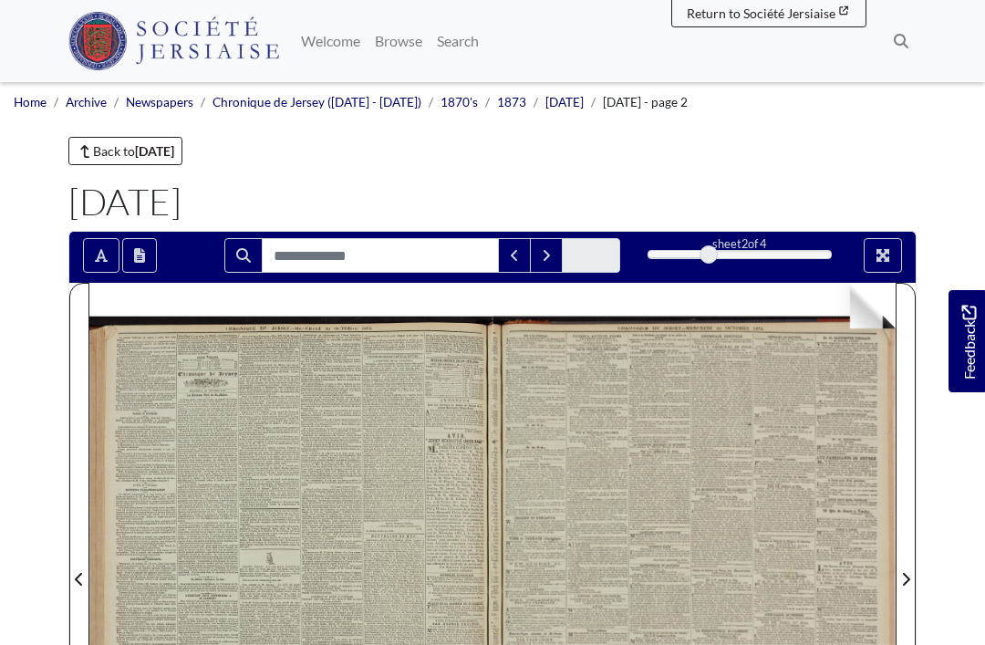
click at [578, 97] on link "[DATE]" at bounding box center [565, 102] width 38 height 15
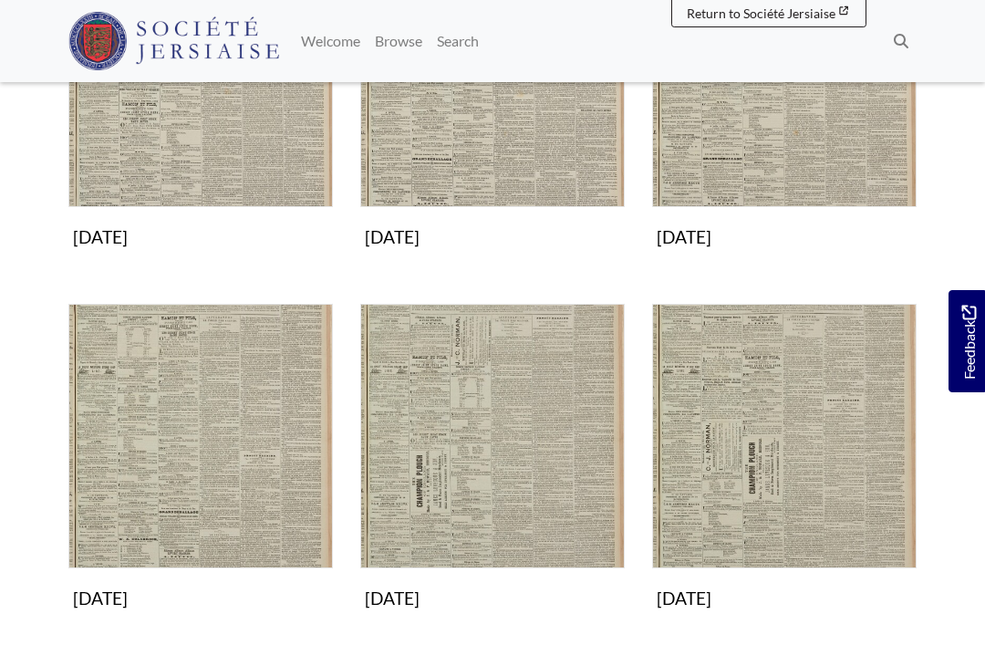
scroll to position [822, 0]
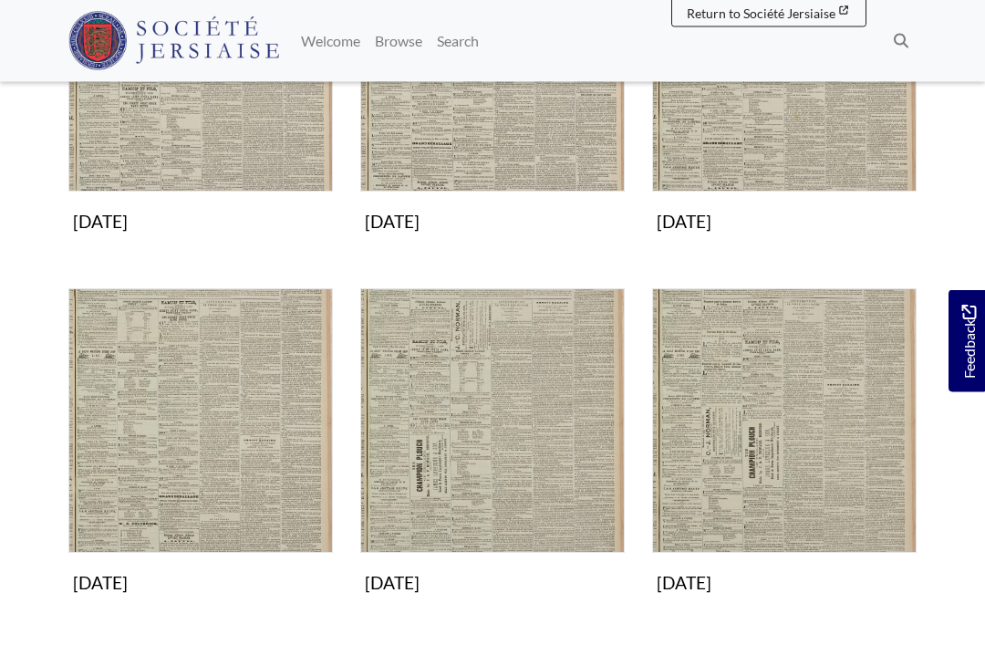
click at [507, 474] on img "Subcollection" at bounding box center [492, 421] width 265 height 265
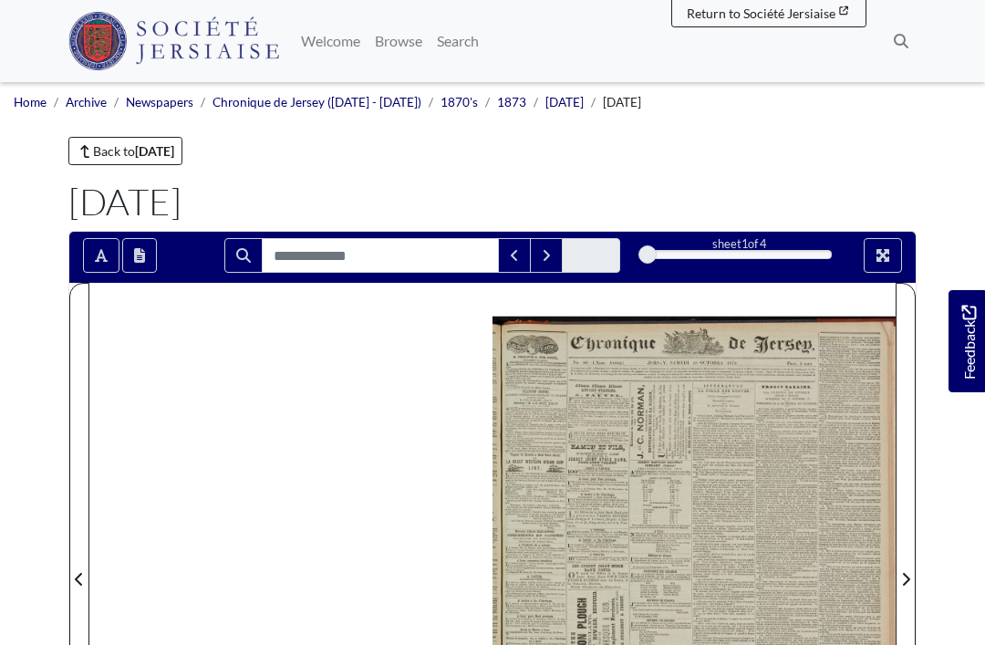
click at [913, 565] on span "Next Page" at bounding box center [906, 568] width 18 height 568
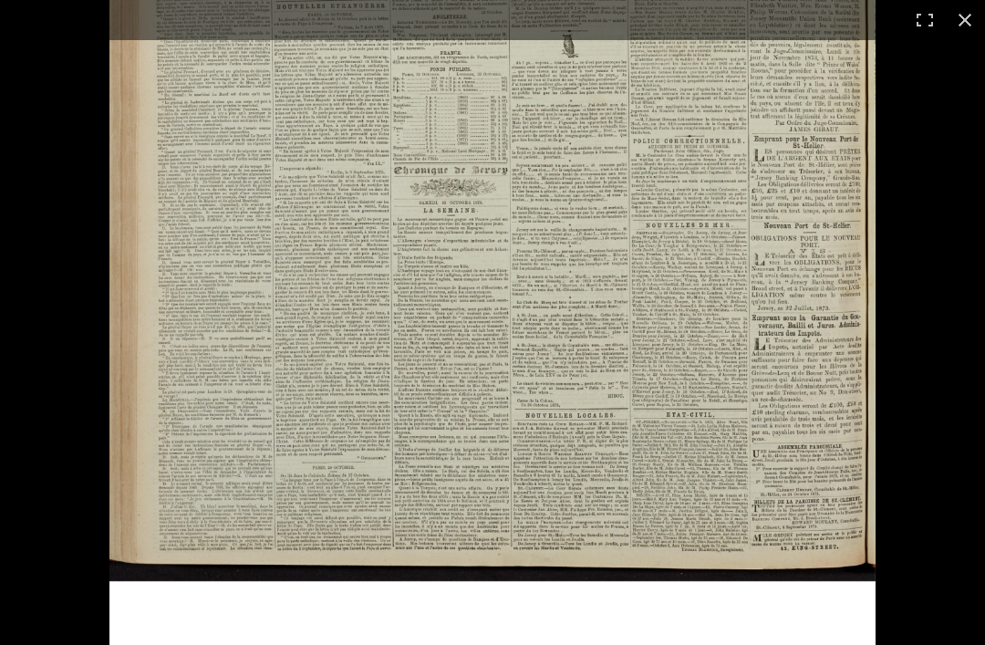
click at [974, 12] on button at bounding box center [965, 20] width 40 height 40
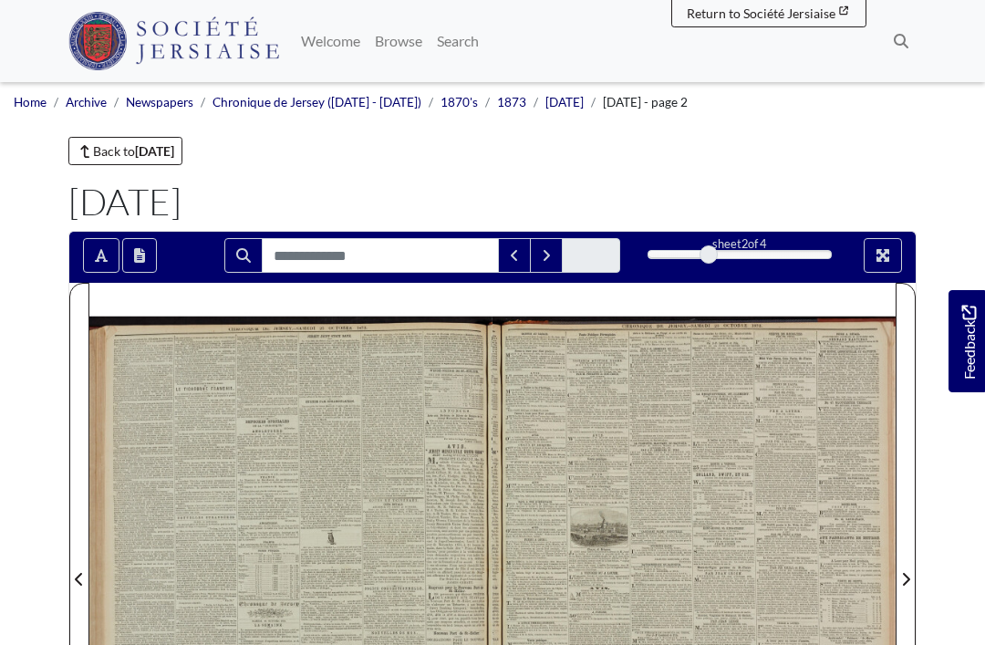
click at [568, 103] on link "[DATE]" at bounding box center [565, 102] width 38 height 15
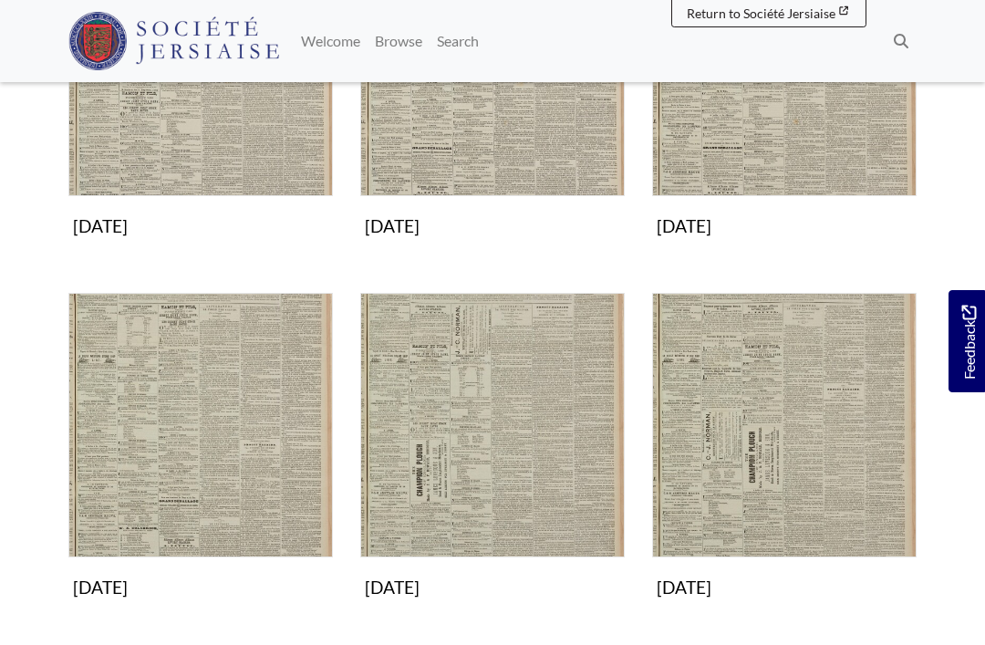
scroll to position [825, 0]
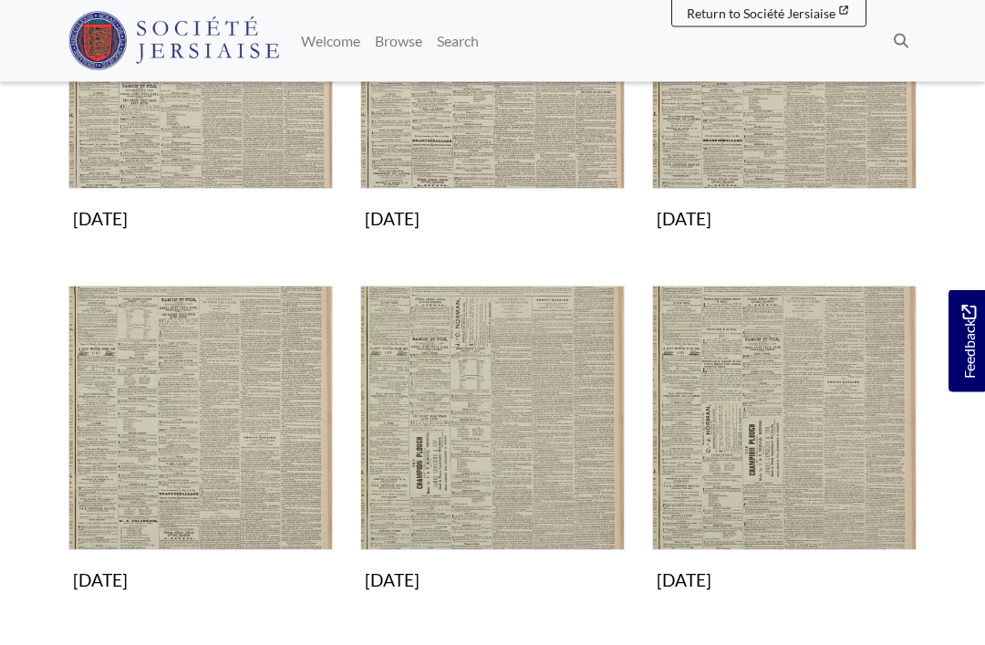
click at [267, 480] on img "Subcollection" at bounding box center [200, 419] width 265 height 265
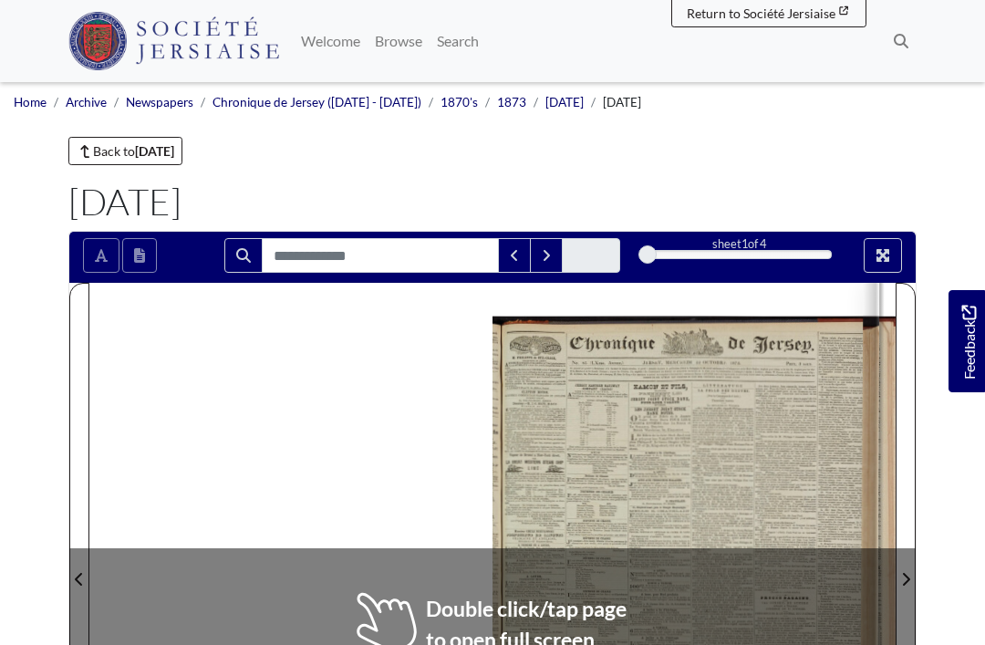
click at [905, 583] on icon "Next Page" at bounding box center [906, 579] width 7 height 13
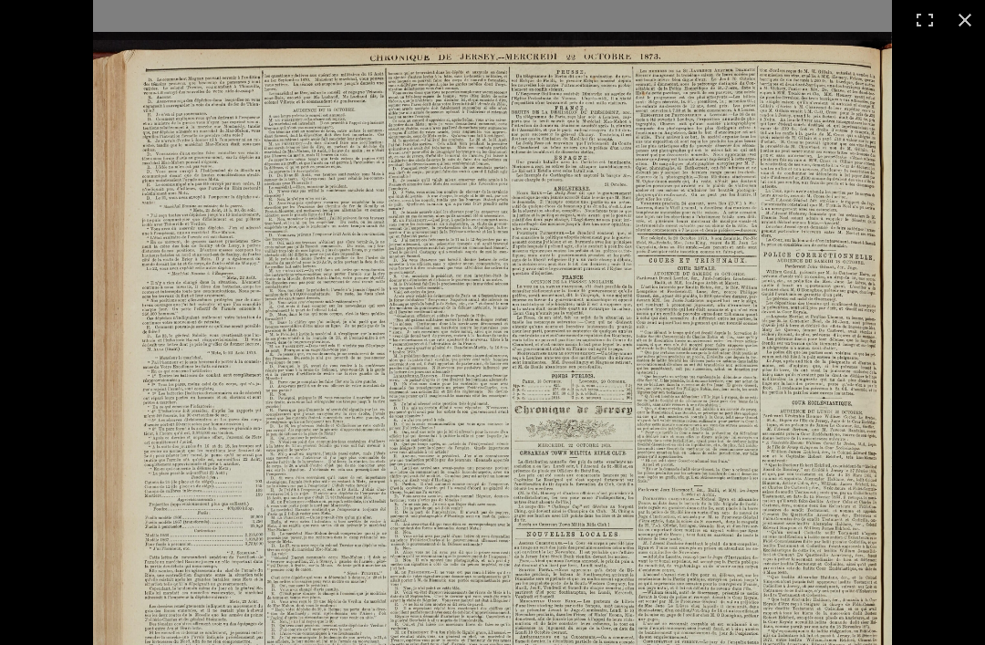
click at [970, 30] on button at bounding box center [965, 20] width 40 height 40
